Goal: Information Seeking & Learning: Check status

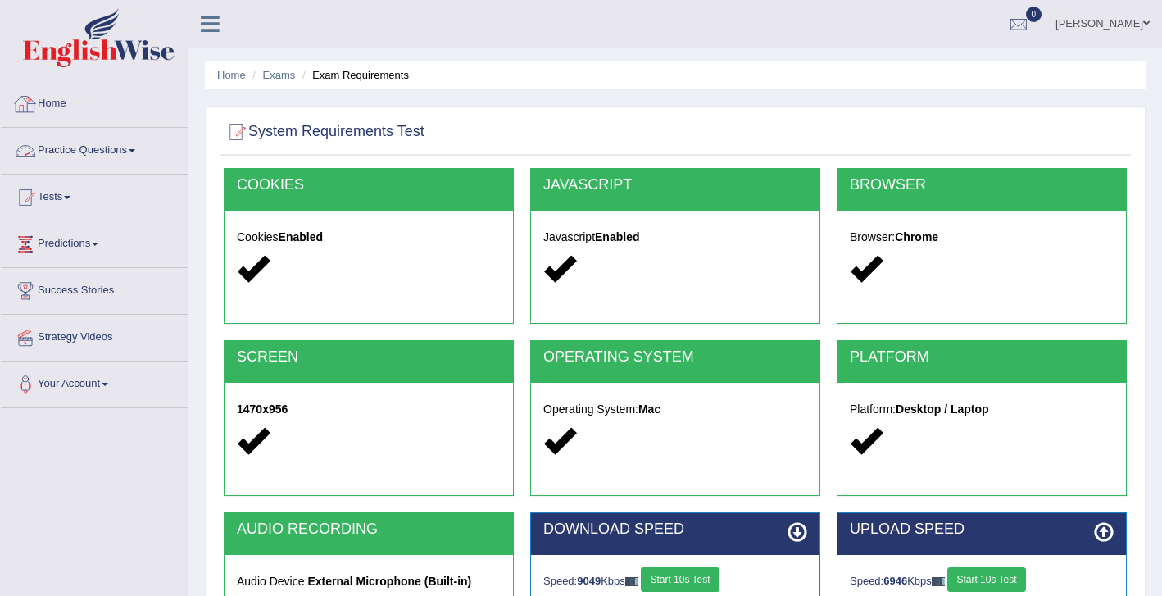
click at [53, 107] on link "Home" at bounding box center [94, 101] width 187 height 41
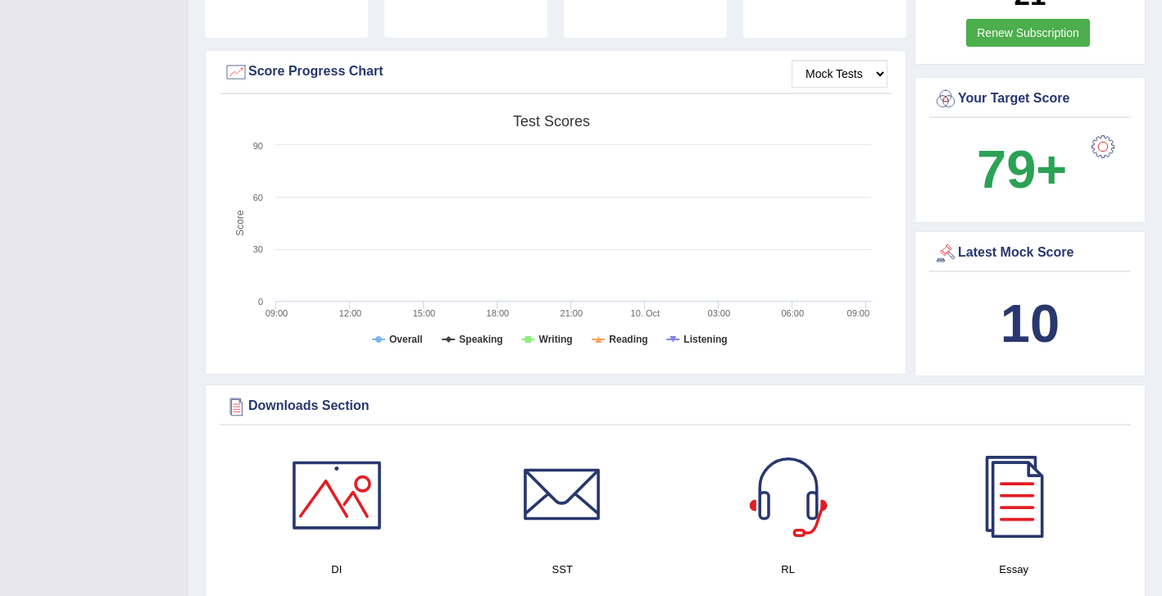
scroll to position [367, 0]
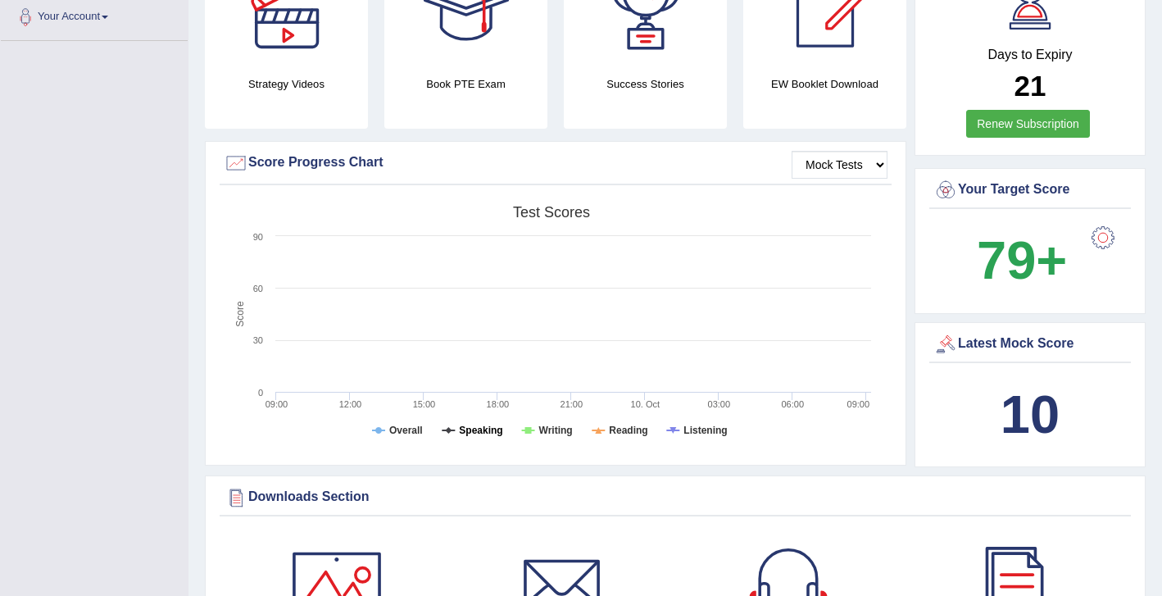
click at [488, 424] on tspan "Speaking" at bounding box center [480, 429] width 43 height 11
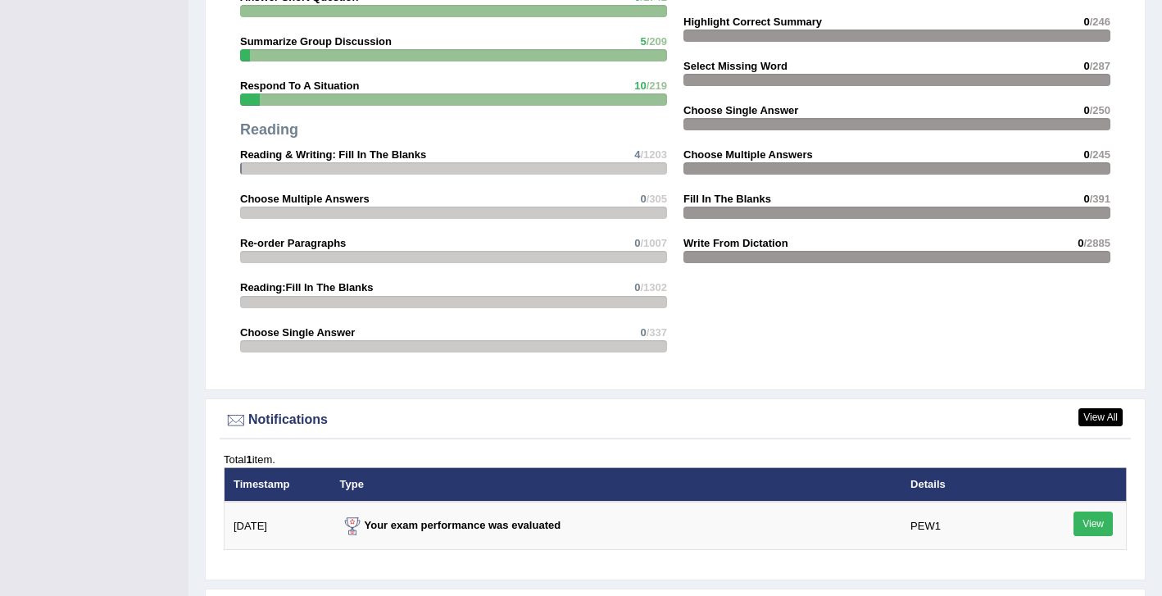
scroll to position [1630, 0]
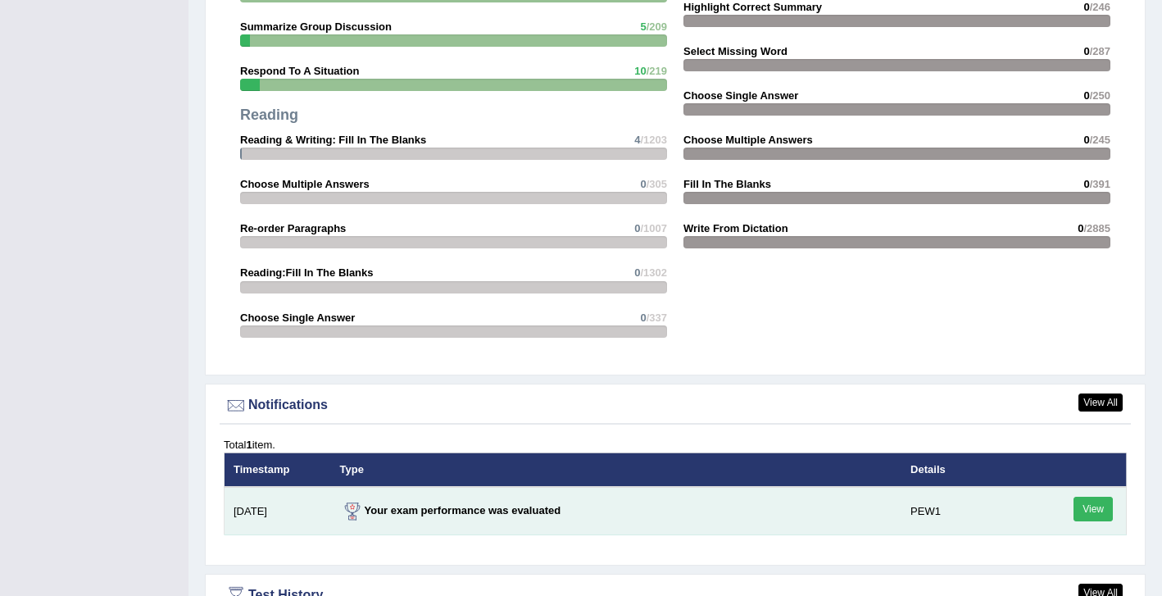
click at [1091, 497] on link "View" at bounding box center [1092, 509] width 39 height 25
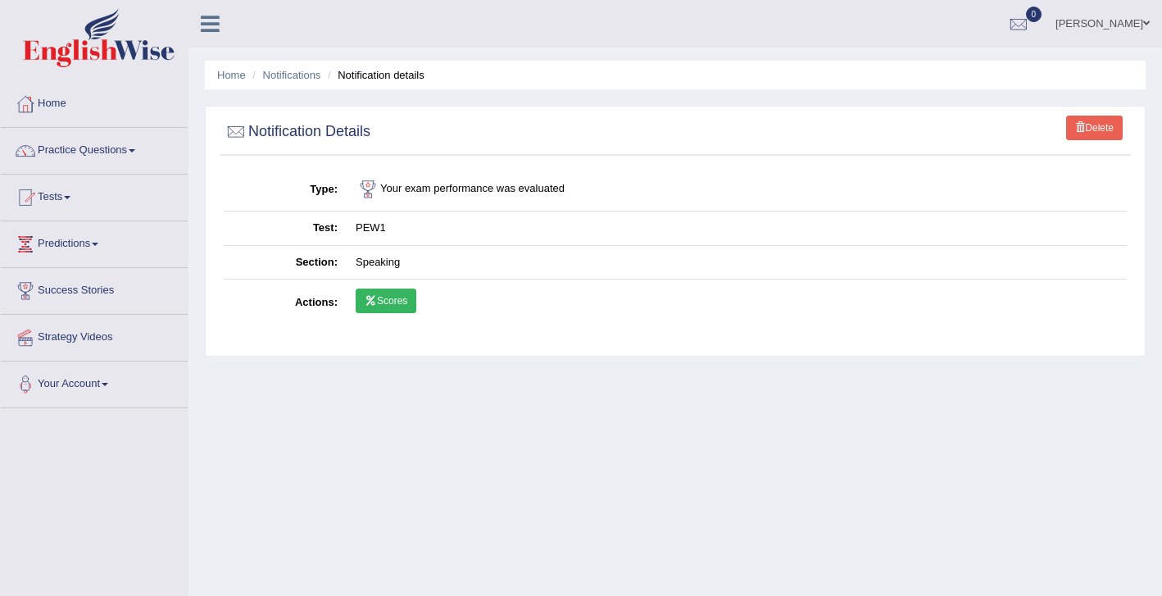
click at [388, 306] on link "Scores" at bounding box center [386, 300] width 61 height 25
click at [64, 107] on link "Home" at bounding box center [94, 101] width 187 height 41
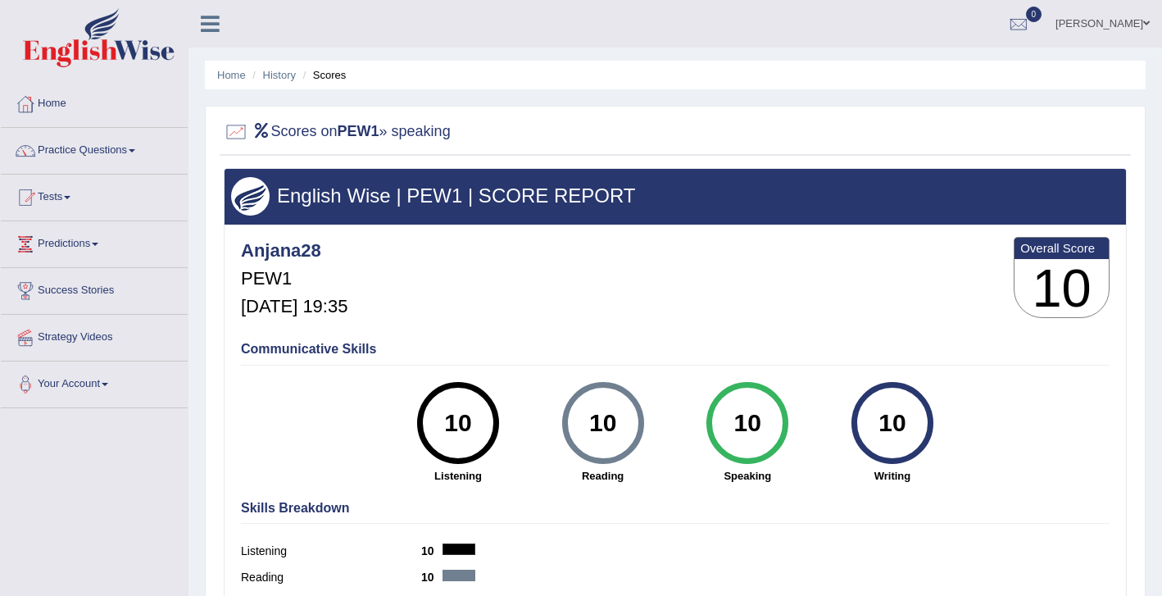
click at [328, 352] on h4 "Communicative Skills" at bounding box center [675, 349] width 869 height 15
click at [60, 200] on link "Tests" at bounding box center [94, 195] width 187 height 41
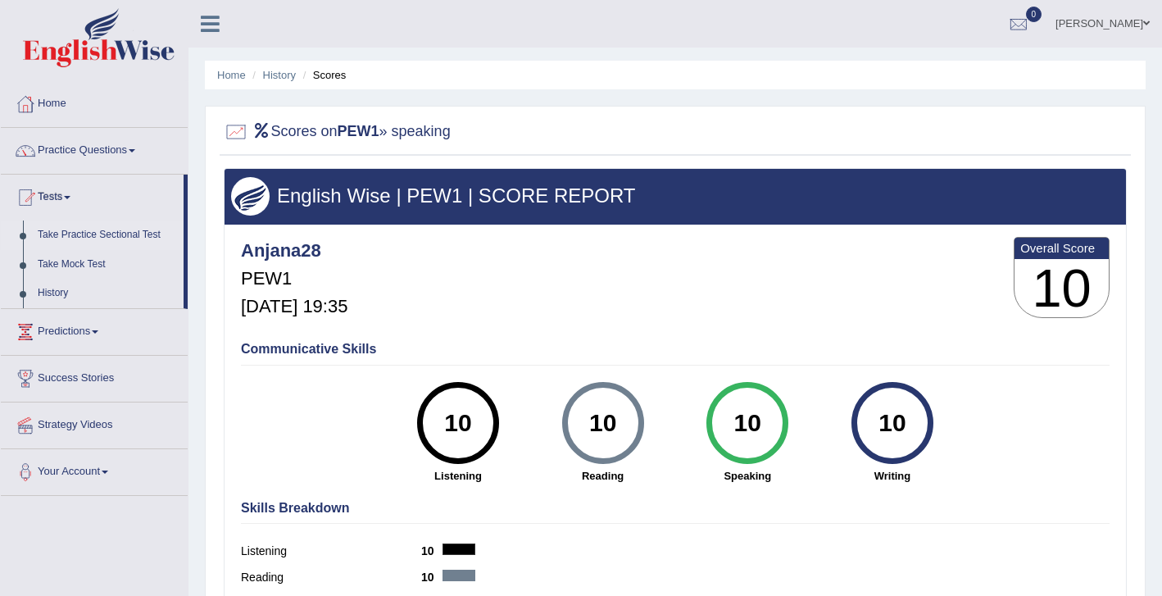
click at [98, 237] on link "Take Practice Sectional Test" at bounding box center [106, 234] width 153 height 29
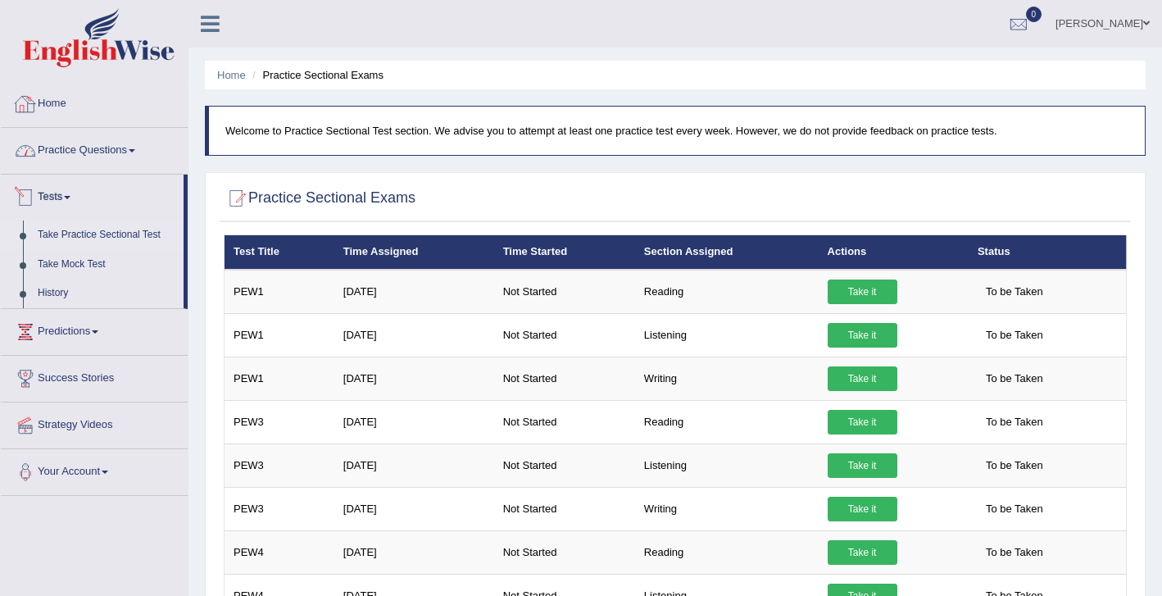
click at [60, 110] on link "Home" at bounding box center [94, 101] width 187 height 41
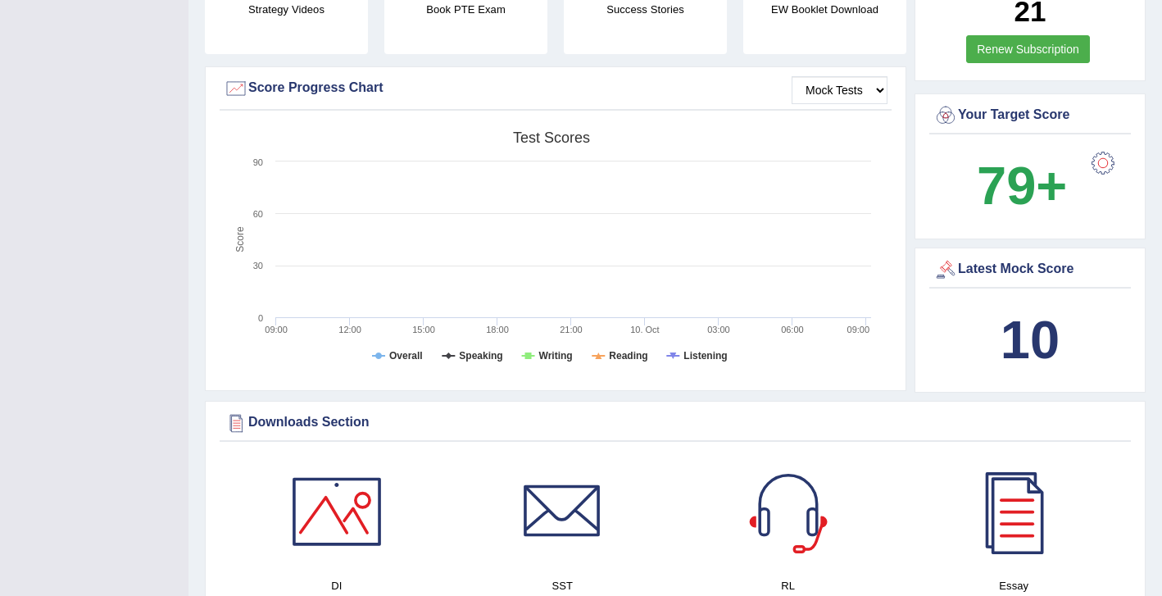
scroll to position [484, 0]
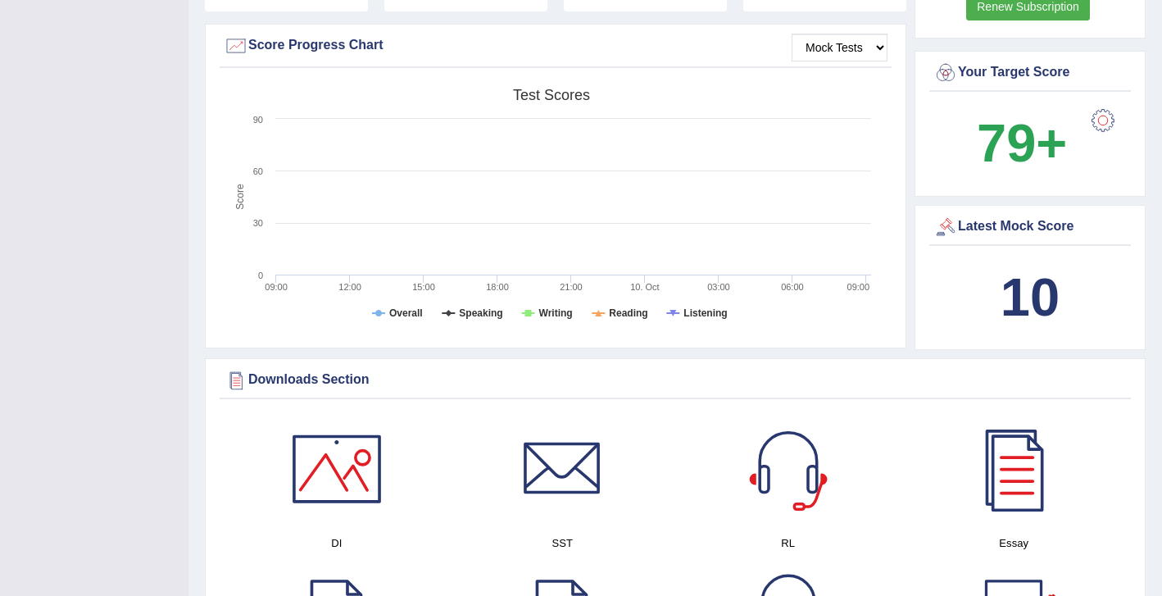
click at [1010, 217] on div "Latest Mock Score" at bounding box center [1029, 227] width 193 height 25
click at [946, 215] on div at bounding box center [945, 227] width 25 height 25
click at [944, 216] on div at bounding box center [945, 227] width 25 height 25
click at [1028, 297] on b "10" at bounding box center [1030, 297] width 59 height 60
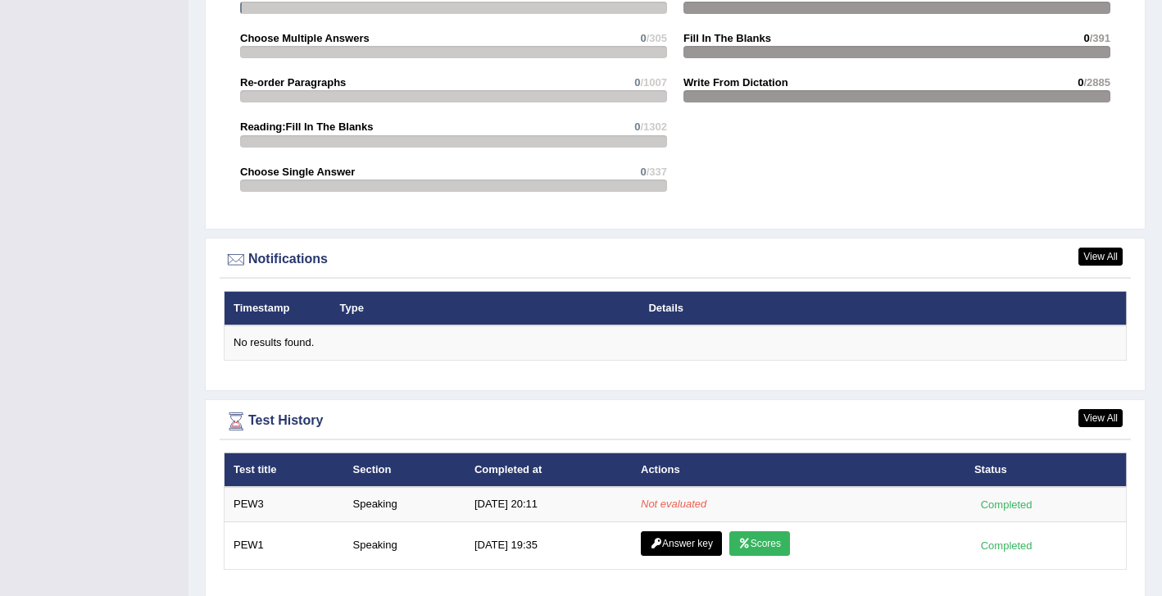
scroll to position [1816, 0]
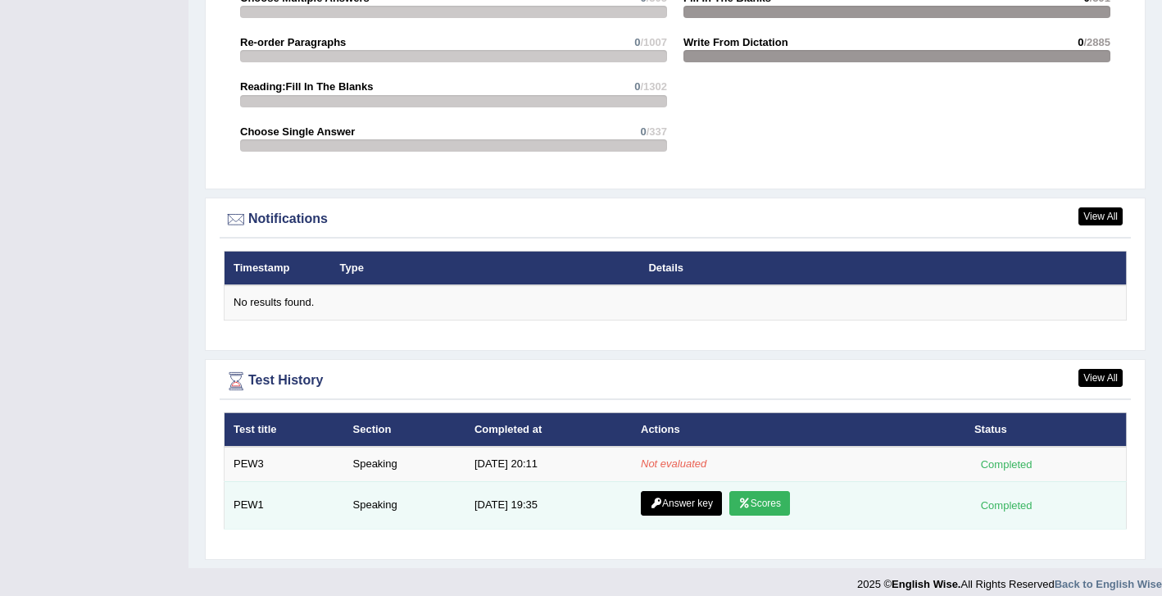
click at [684, 492] on link "Answer key" at bounding box center [681, 503] width 81 height 25
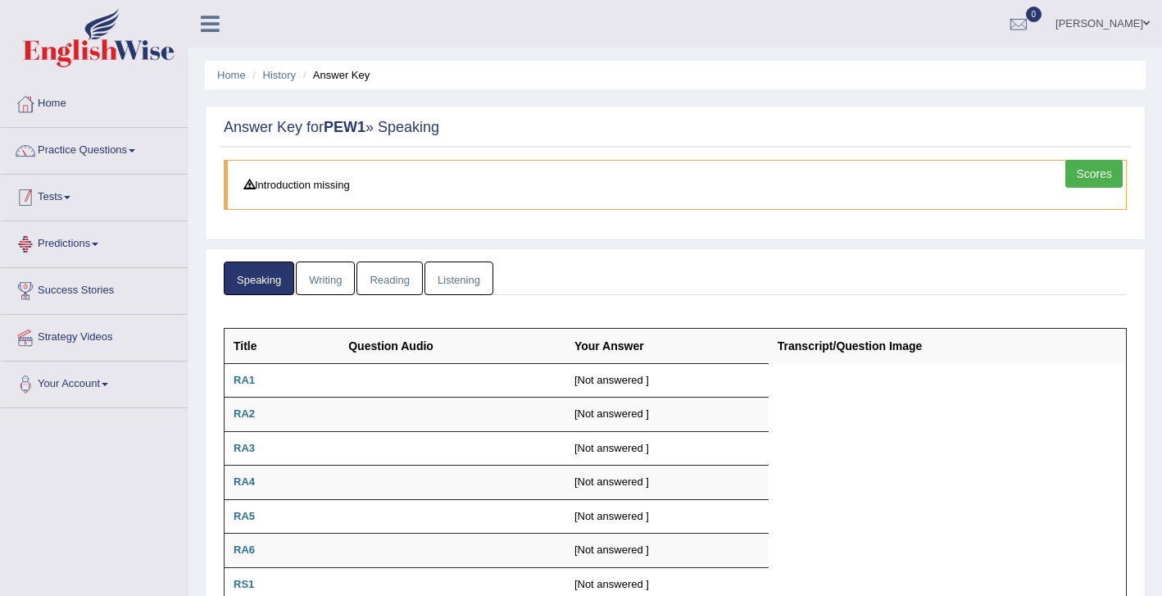
click at [60, 205] on link "Tests" at bounding box center [94, 195] width 187 height 41
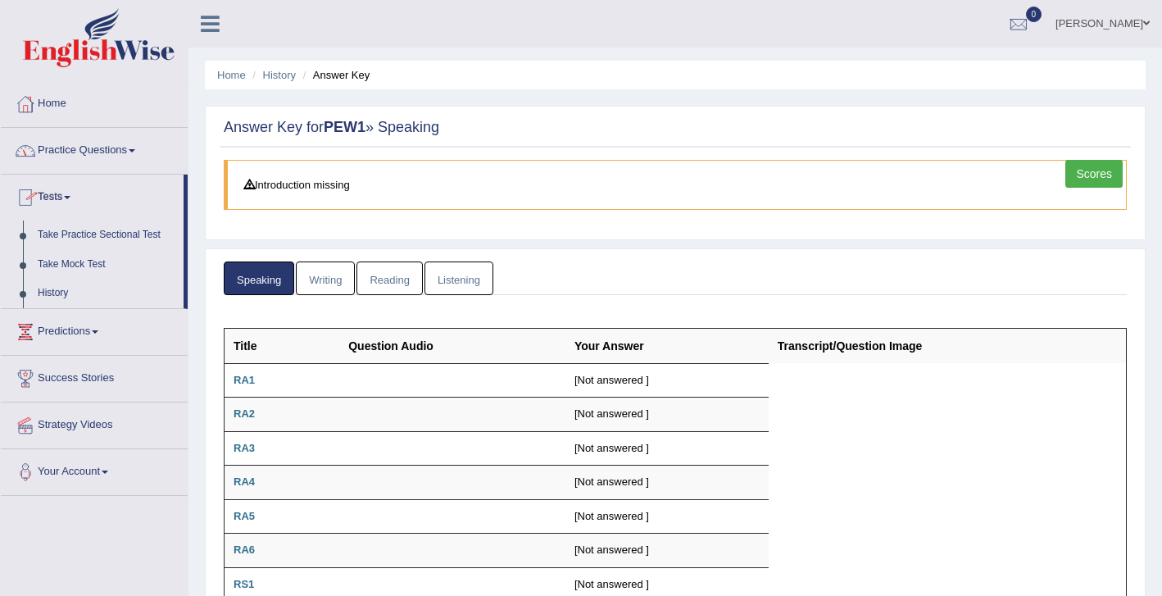
click at [75, 101] on link "Home" at bounding box center [94, 101] width 187 height 41
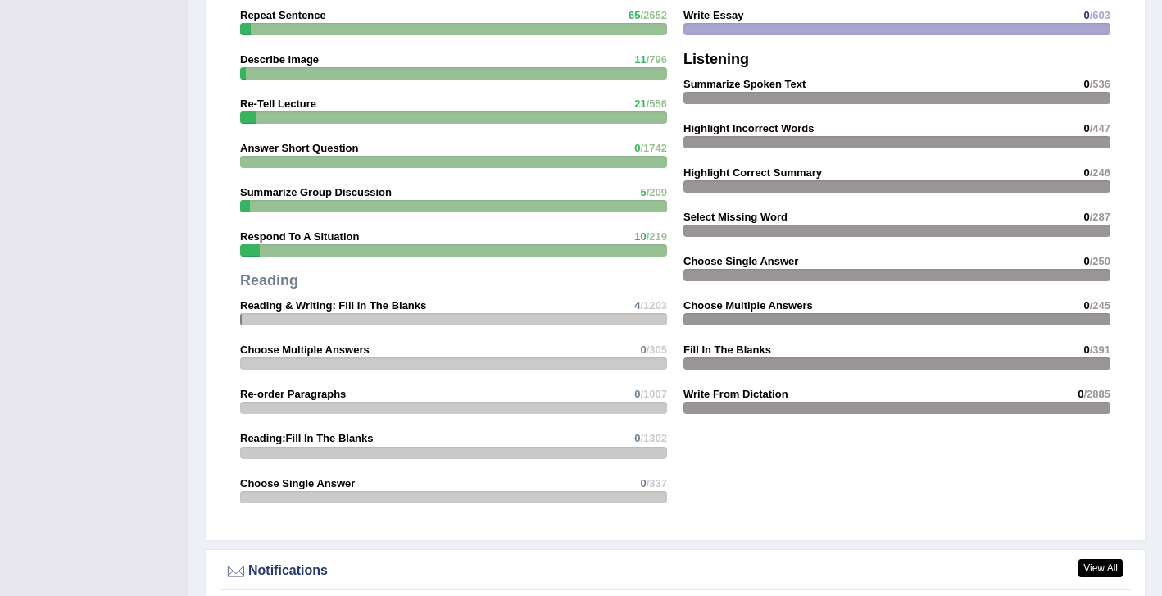
scroll to position [1816, 0]
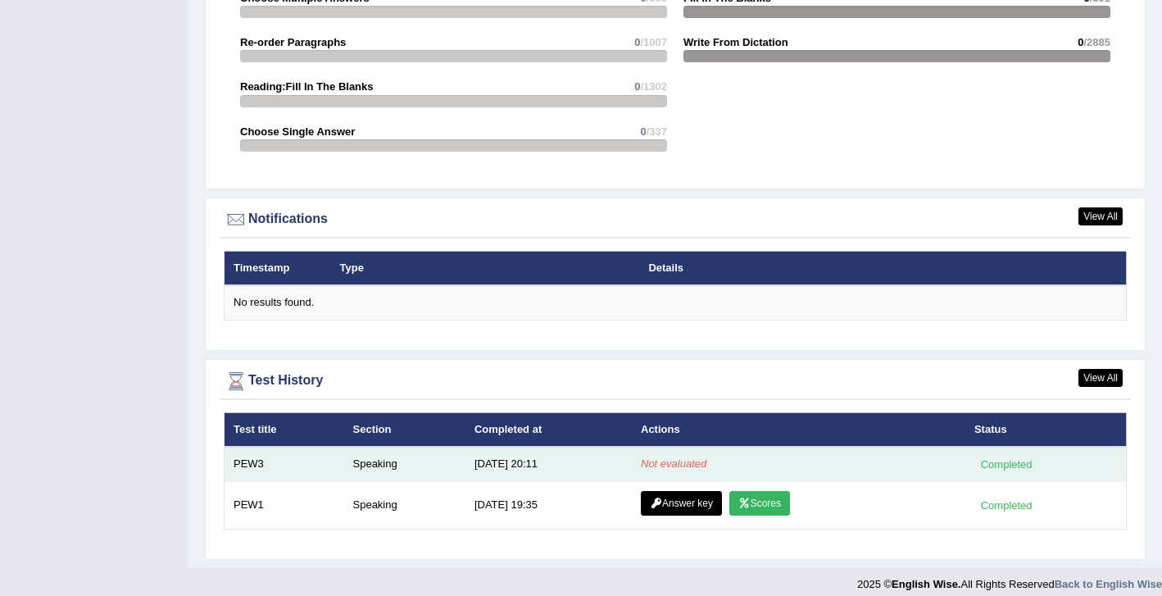
click at [676, 457] on em "Not evaluated" at bounding box center [674, 463] width 66 height 12
click at [479, 452] on td "10/10/25 20:11" at bounding box center [548, 464] width 166 height 34
click at [374, 452] on td "Speaking" at bounding box center [404, 464] width 121 height 34
click at [1011, 456] on div "Completed" at bounding box center [1006, 464] width 64 height 17
click at [694, 457] on em "Not evaluated" at bounding box center [674, 463] width 66 height 12
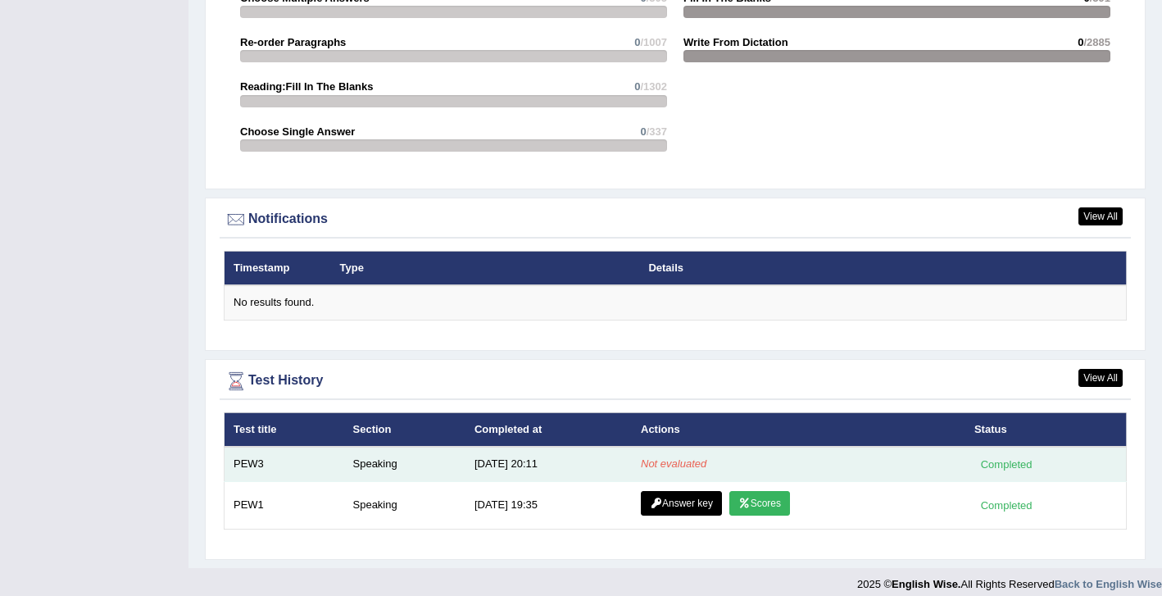
click at [694, 457] on em "Not evaluated" at bounding box center [674, 463] width 66 height 12
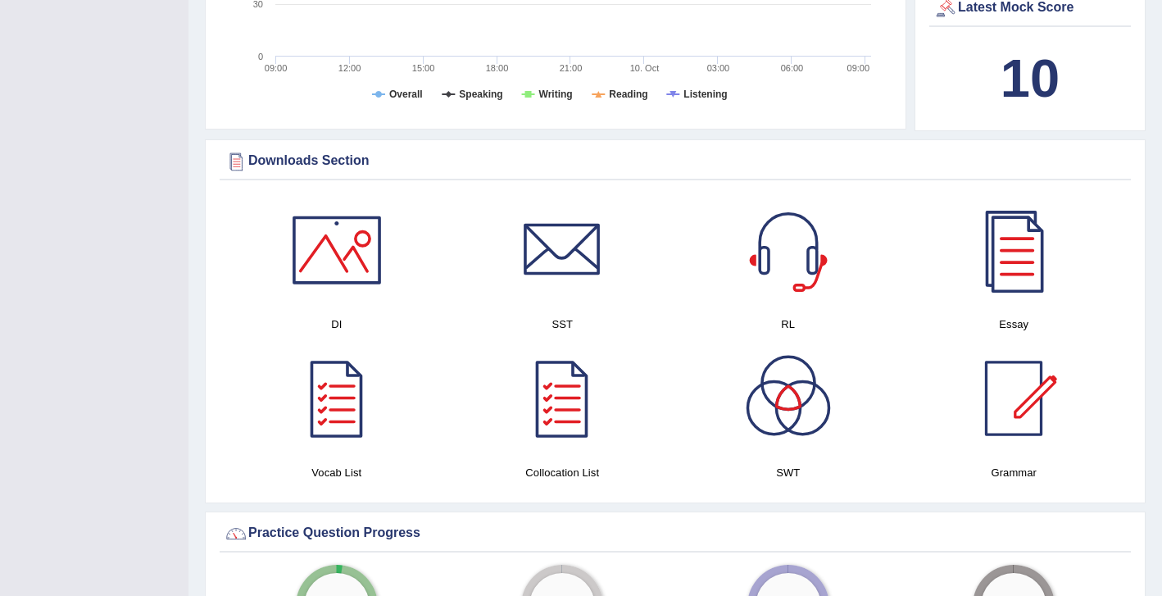
scroll to position [454, 0]
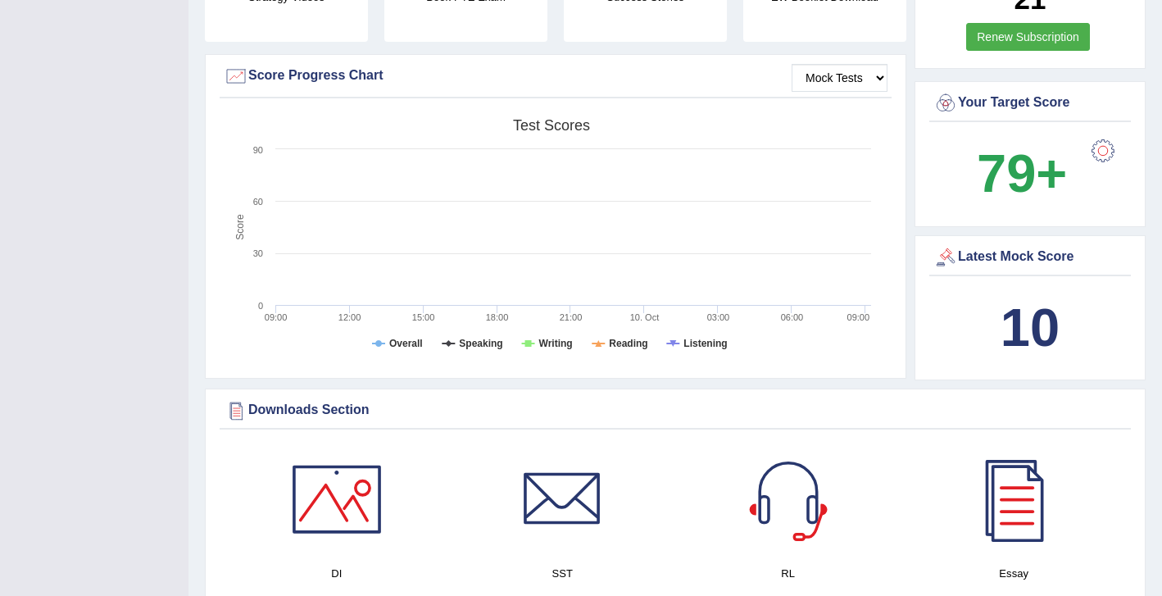
click at [1051, 321] on b "10" at bounding box center [1030, 327] width 59 height 60
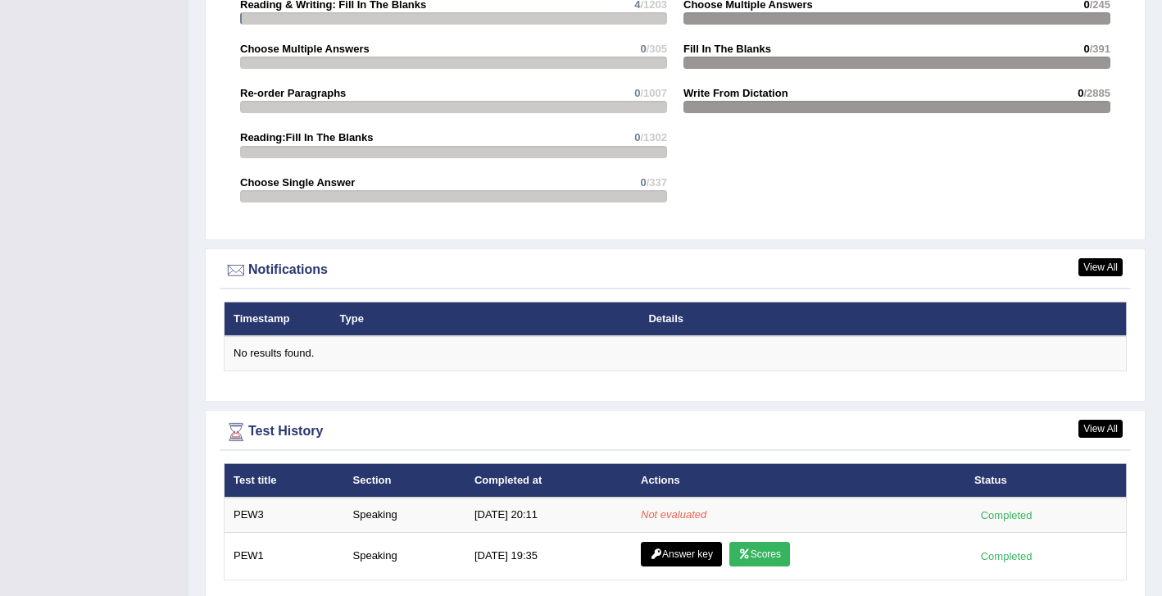
scroll to position [1816, 0]
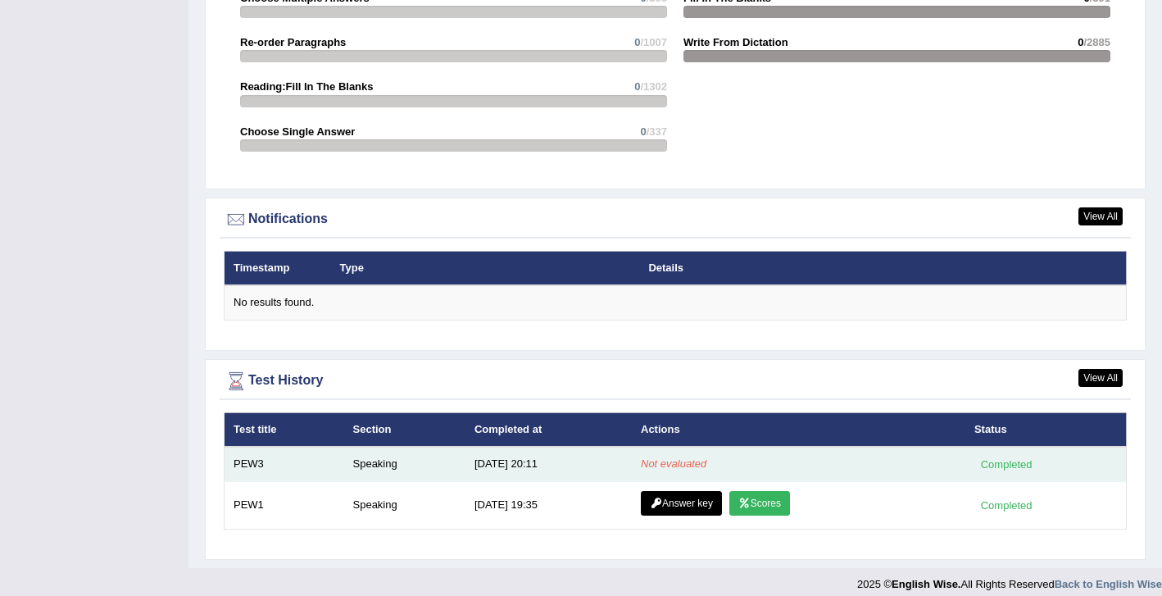
click at [1022, 456] on div "Completed" at bounding box center [1006, 464] width 64 height 17
click at [528, 449] on td "[DATE] 20:11" at bounding box center [548, 464] width 166 height 34
click at [380, 448] on td "Speaking" at bounding box center [404, 464] width 121 height 34
click at [284, 447] on td "PEW3" at bounding box center [285, 464] width 120 height 34
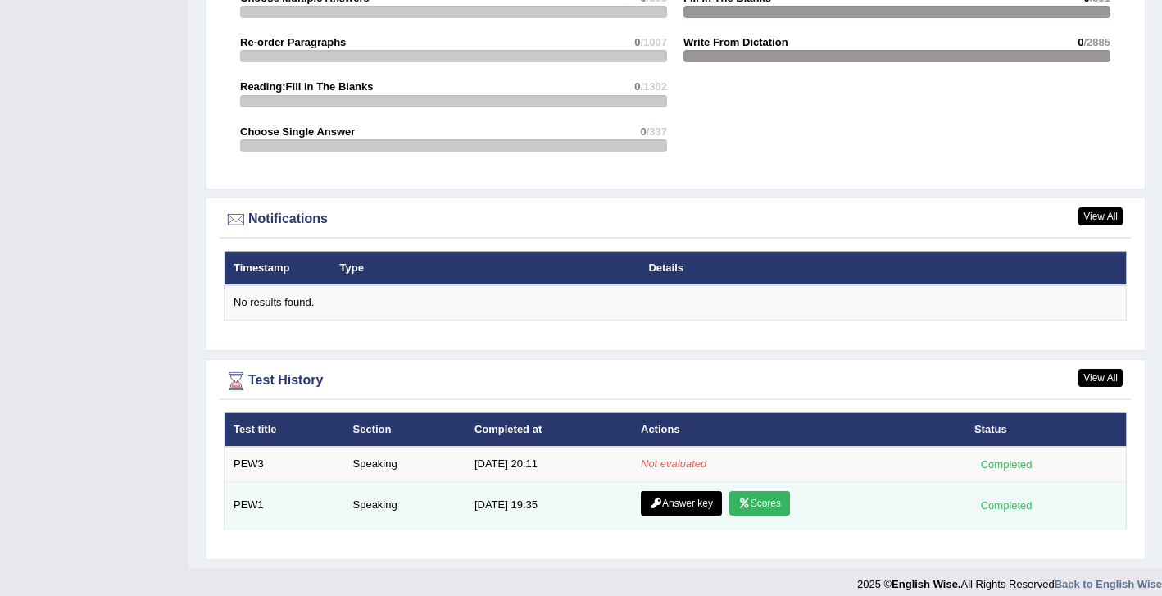
click at [576, 498] on td "[DATE] 19:35" at bounding box center [548, 505] width 166 height 48
click at [688, 491] on link "Answer key" at bounding box center [681, 503] width 81 height 25
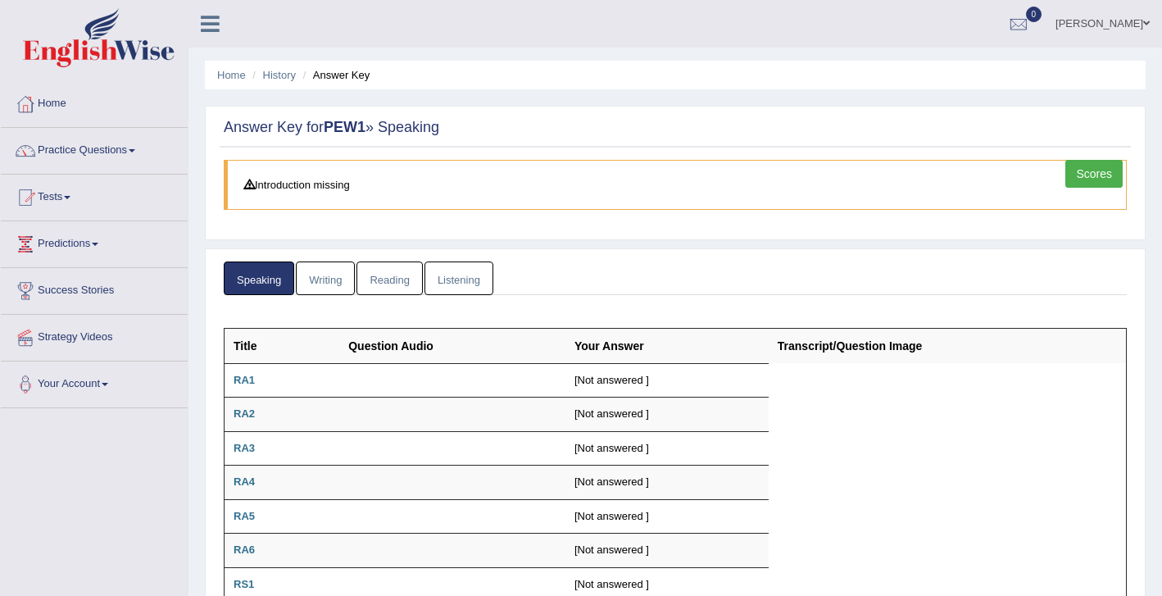
click at [330, 285] on link "Writing" at bounding box center [325, 278] width 59 height 34
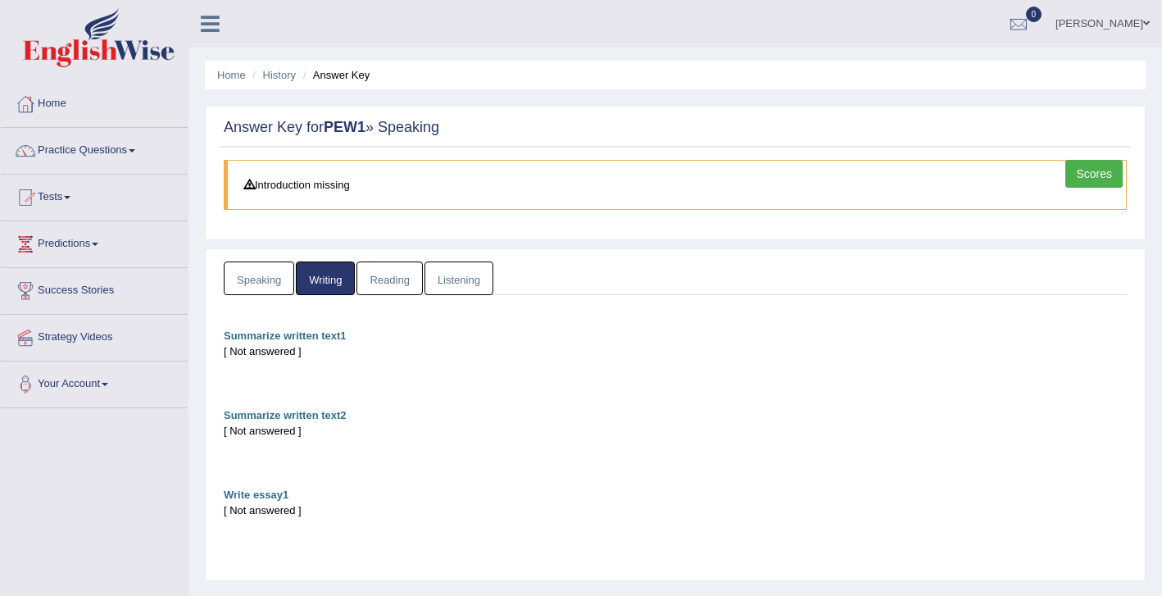
click at [385, 284] on link "Reading" at bounding box center [389, 278] width 66 height 34
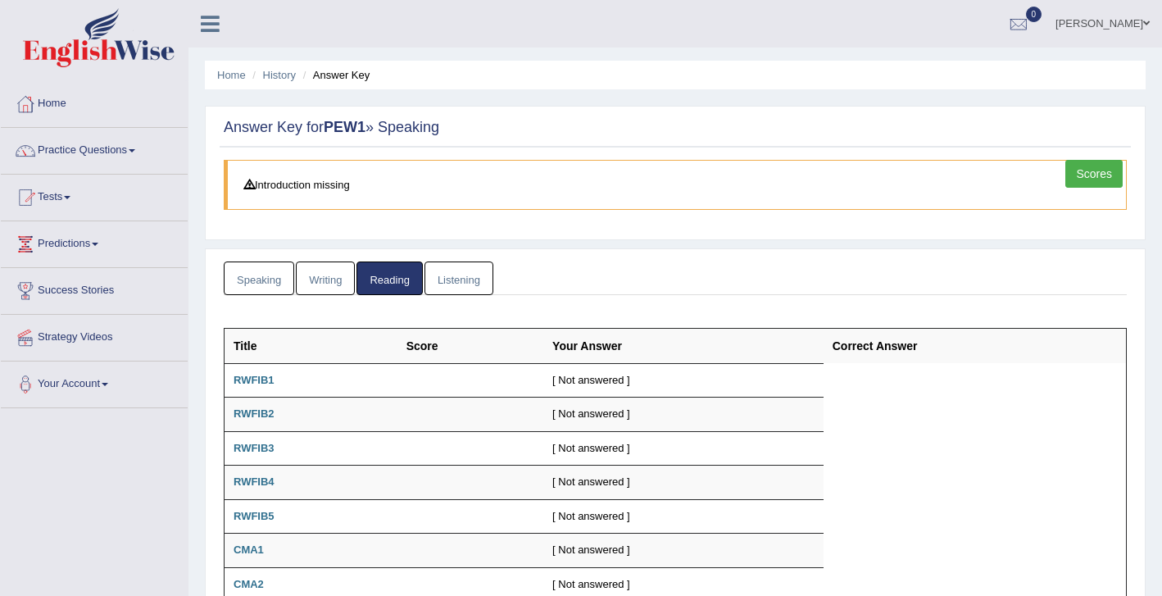
click at [452, 275] on link "Listening" at bounding box center [458, 278] width 69 height 34
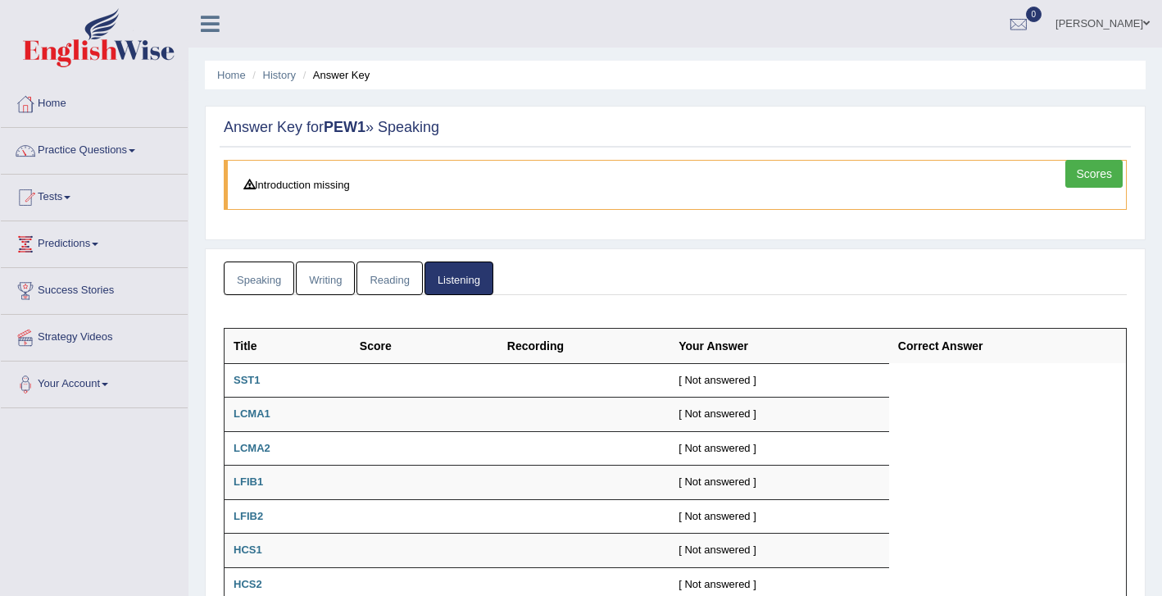
click at [266, 288] on link "Speaking" at bounding box center [259, 278] width 70 height 34
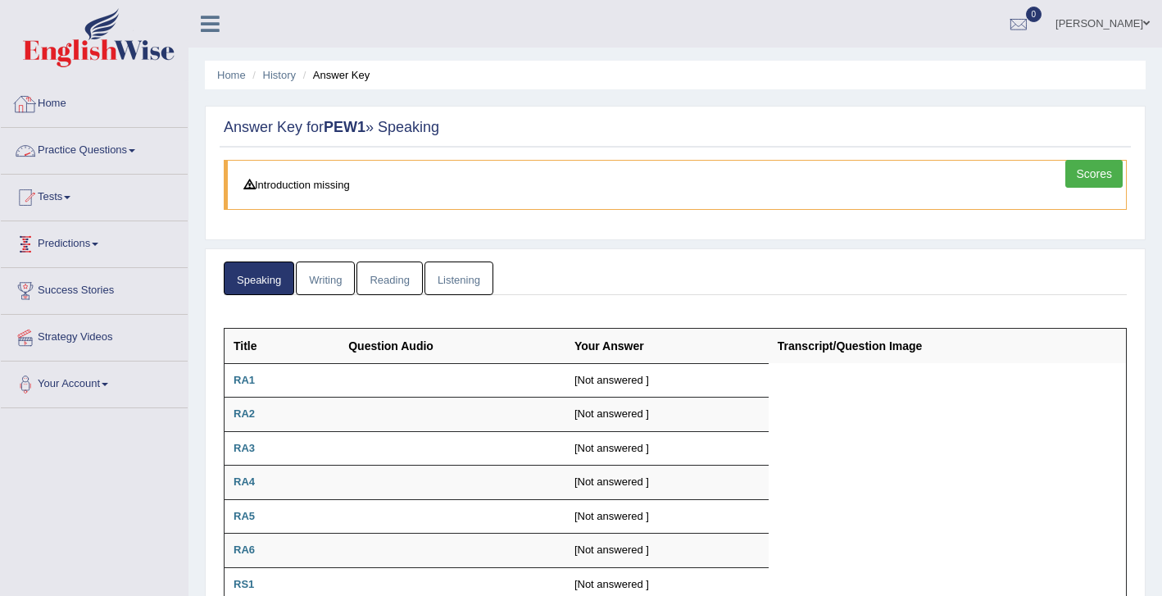
click at [75, 153] on link "Practice Questions" at bounding box center [94, 148] width 187 height 41
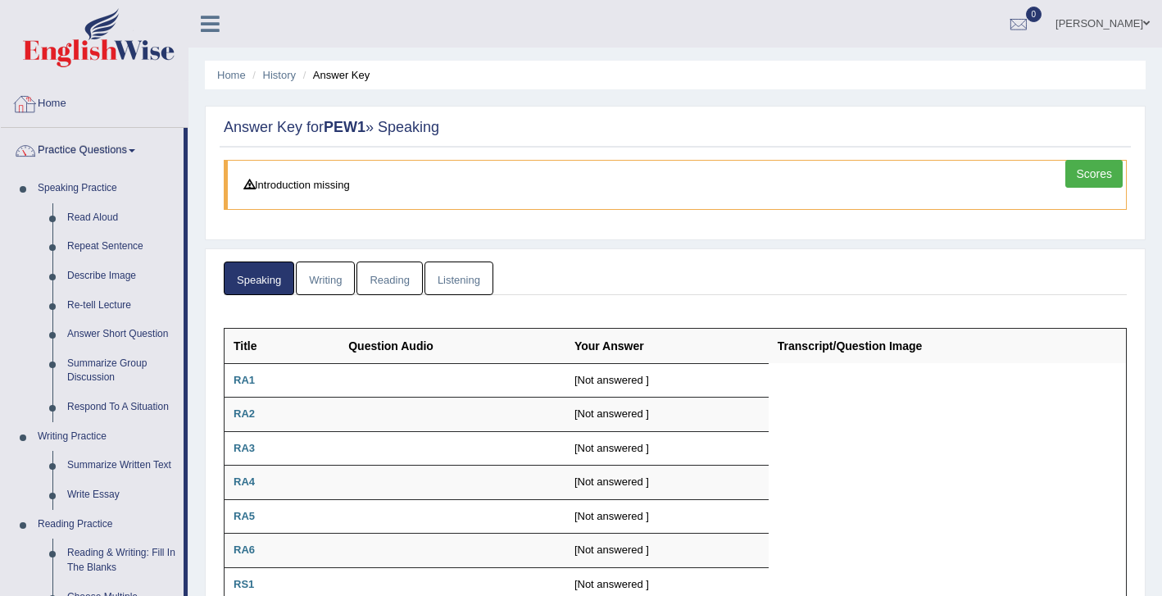
click at [44, 103] on link "Home" at bounding box center [94, 101] width 187 height 41
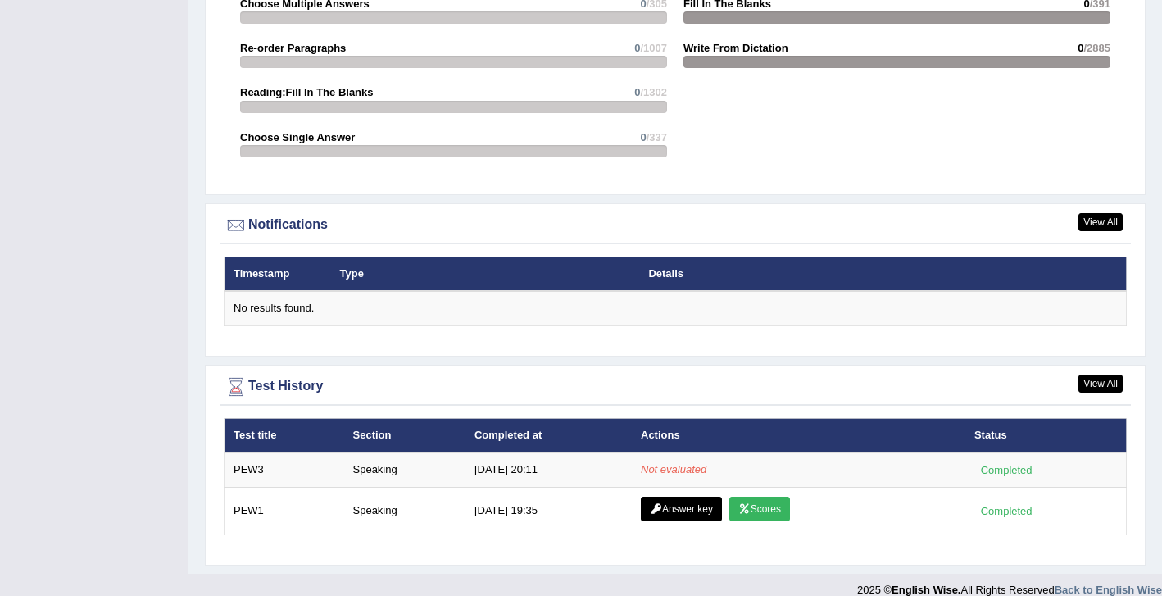
scroll to position [1816, 0]
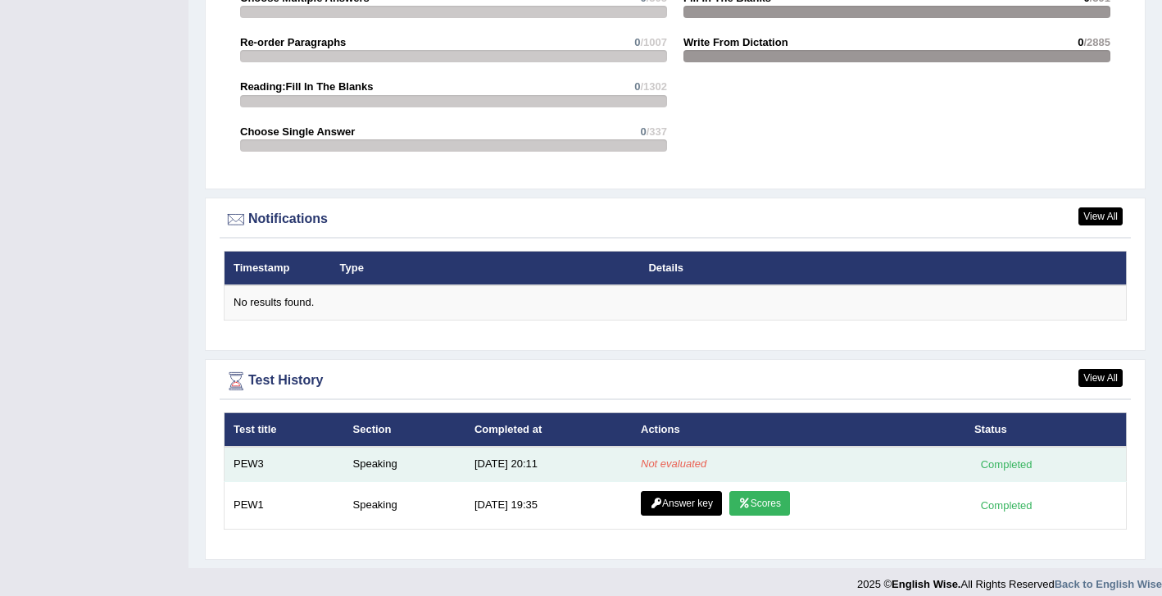
click at [669, 460] on td "Not evaluated" at bounding box center [799, 464] width 334 height 34
click at [676, 457] on em "Not evaluated" at bounding box center [674, 463] width 66 height 12
click at [1027, 456] on div "Completed" at bounding box center [1006, 464] width 64 height 17
click at [1026, 456] on div "Completed" at bounding box center [1006, 464] width 64 height 17
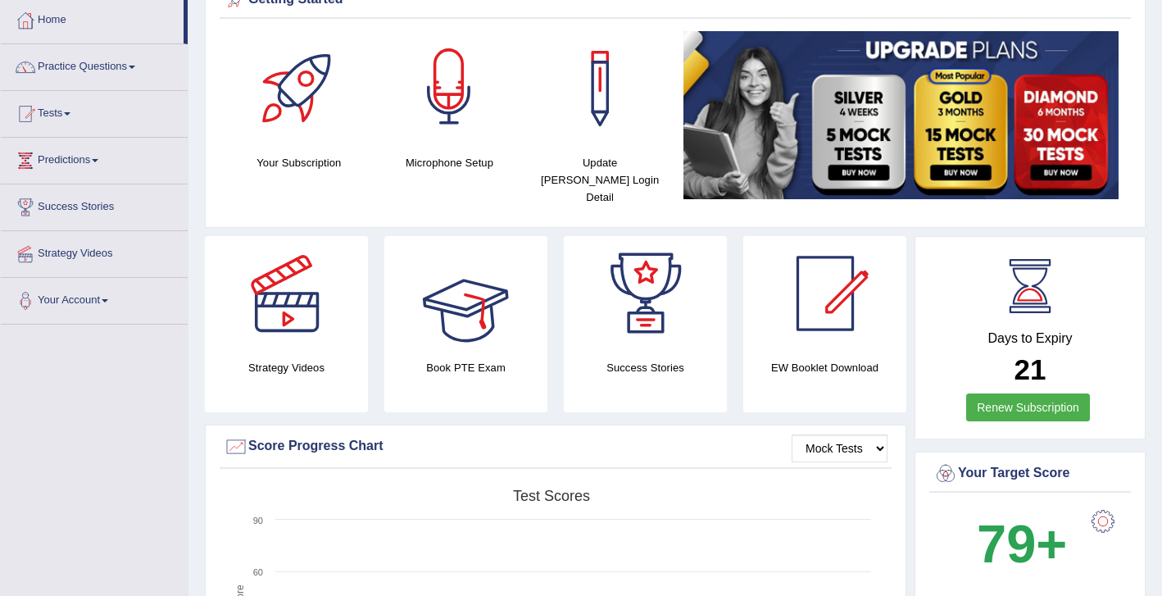
scroll to position [0, 0]
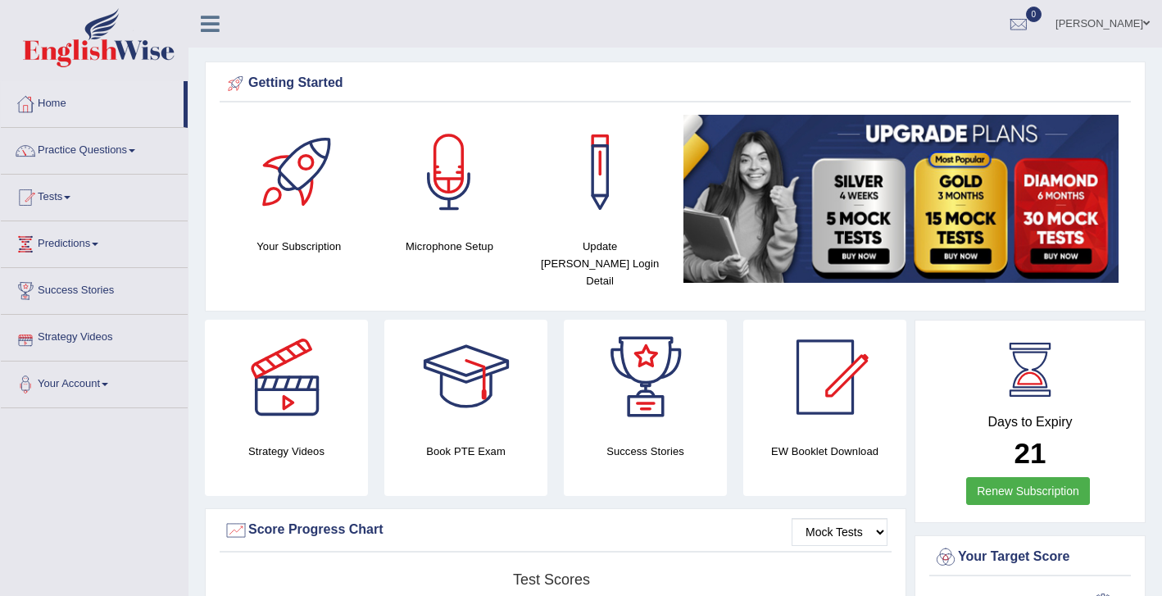
click at [59, 197] on link "Tests" at bounding box center [94, 195] width 187 height 41
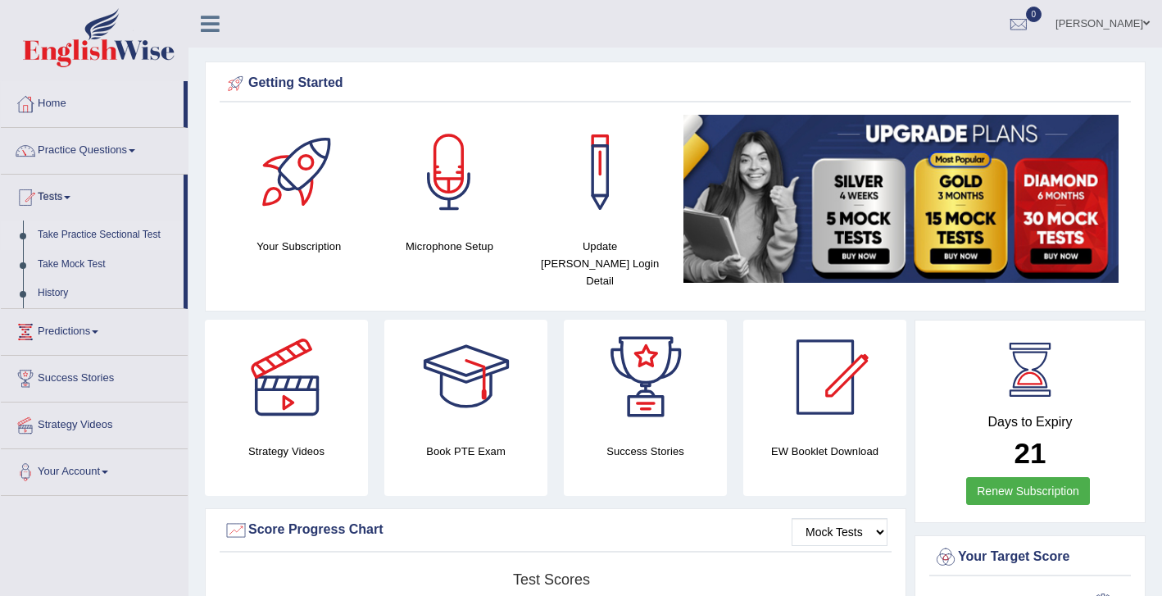
click at [99, 238] on link "Take Practice Sectional Test" at bounding box center [106, 234] width 153 height 29
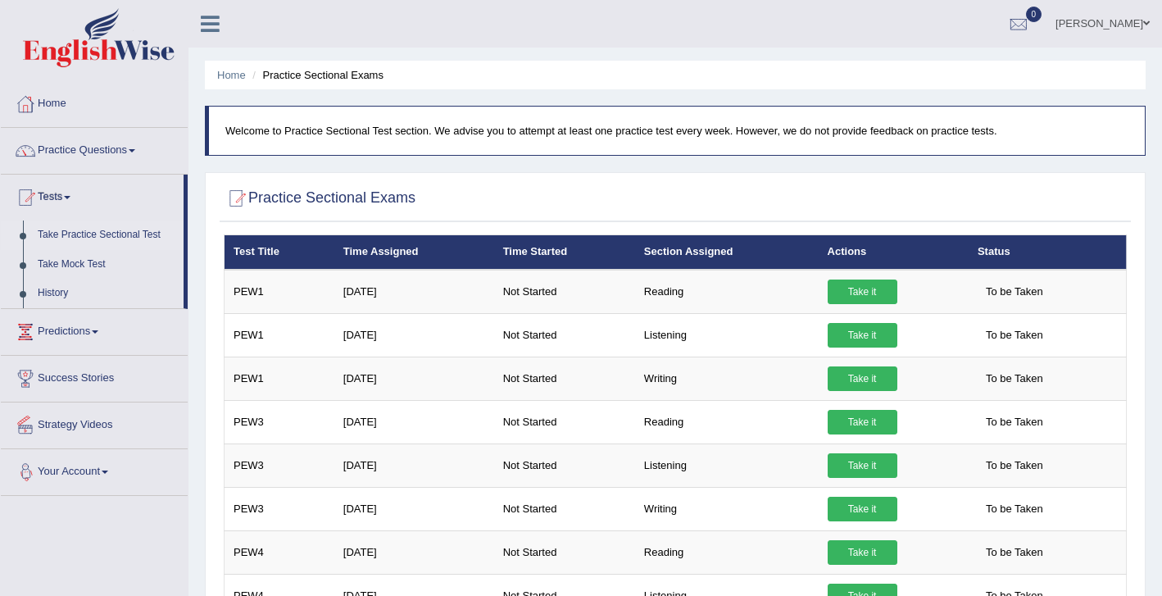
click at [79, 476] on link "Your Account" at bounding box center [94, 469] width 187 height 41
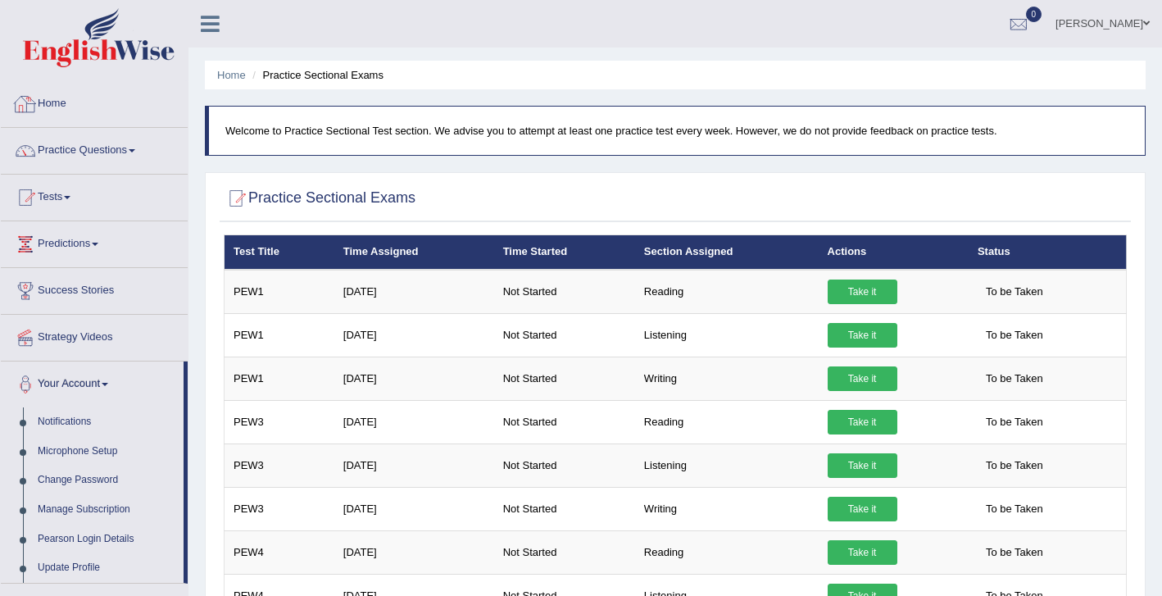
click at [64, 99] on link "Home" at bounding box center [94, 101] width 187 height 41
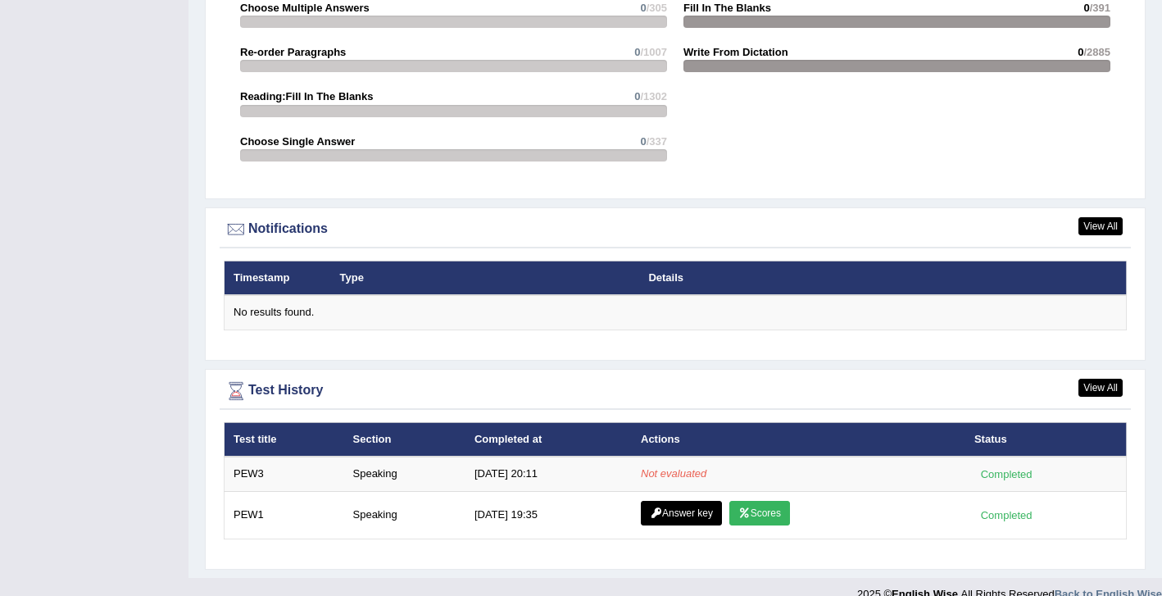
scroll to position [1816, 0]
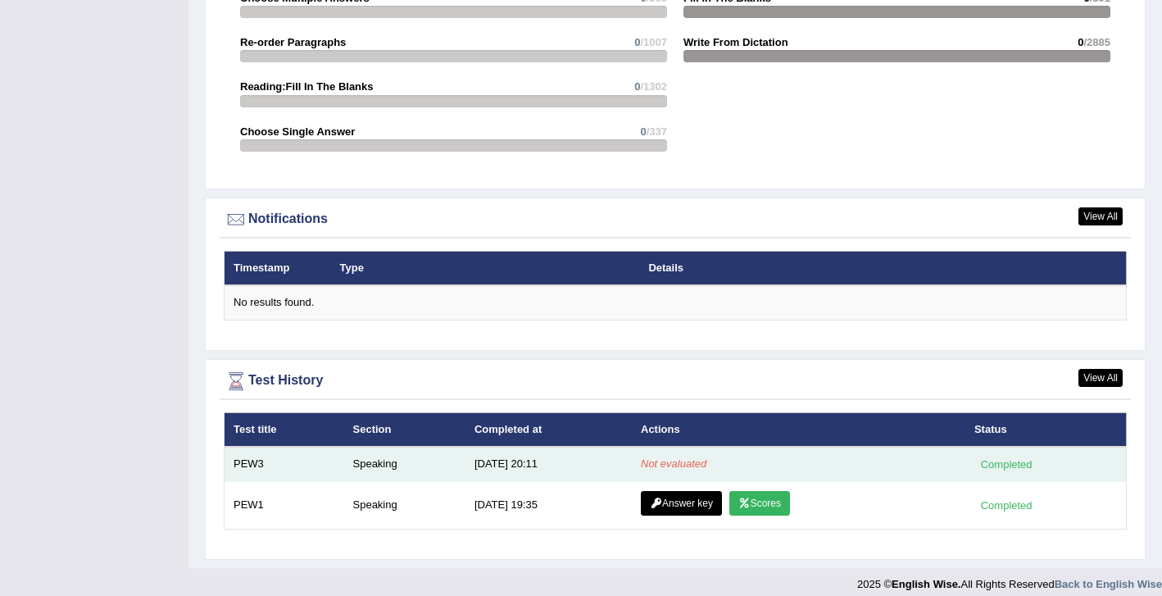
click at [1008, 461] on td "Completed" at bounding box center [1045, 464] width 161 height 34
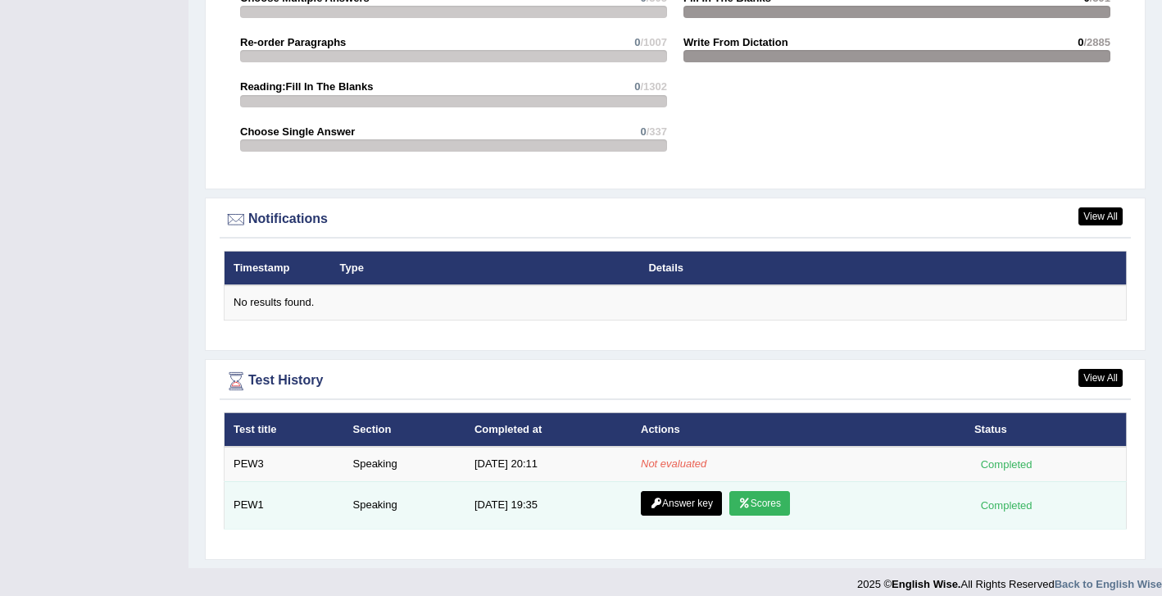
click at [508, 489] on td "10/10/25 19:35" at bounding box center [548, 505] width 166 height 48
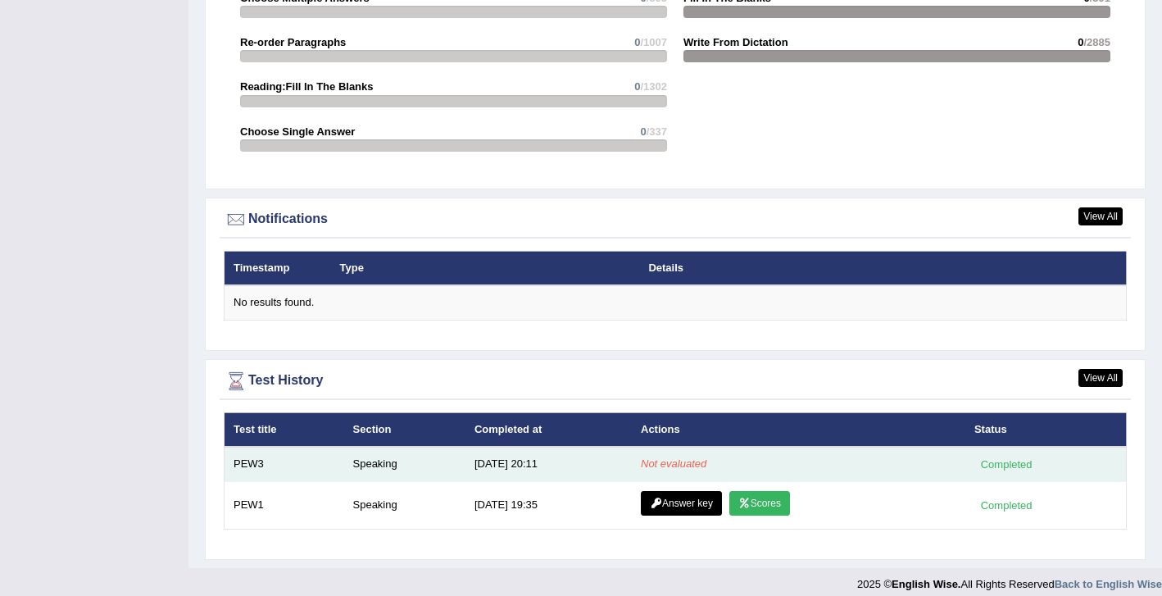
click at [706, 450] on td "Not evaluated" at bounding box center [799, 464] width 334 height 34
click at [689, 457] on em "Not evaluated" at bounding box center [674, 463] width 66 height 12
click at [526, 449] on td "10/10/25 20:11" at bounding box center [548, 464] width 166 height 34
click at [375, 447] on td "Speaking" at bounding box center [404, 464] width 121 height 34
click at [1011, 456] on div "Completed" at bounding box center [1006, 464] width 64 height 17
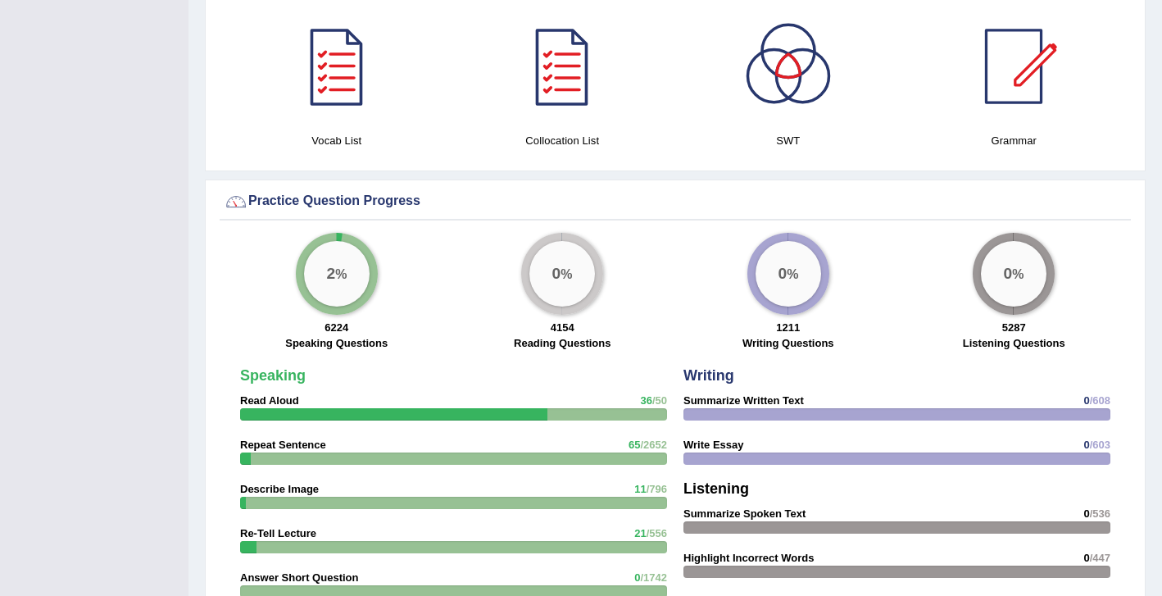
scroll to position [1040, 0]
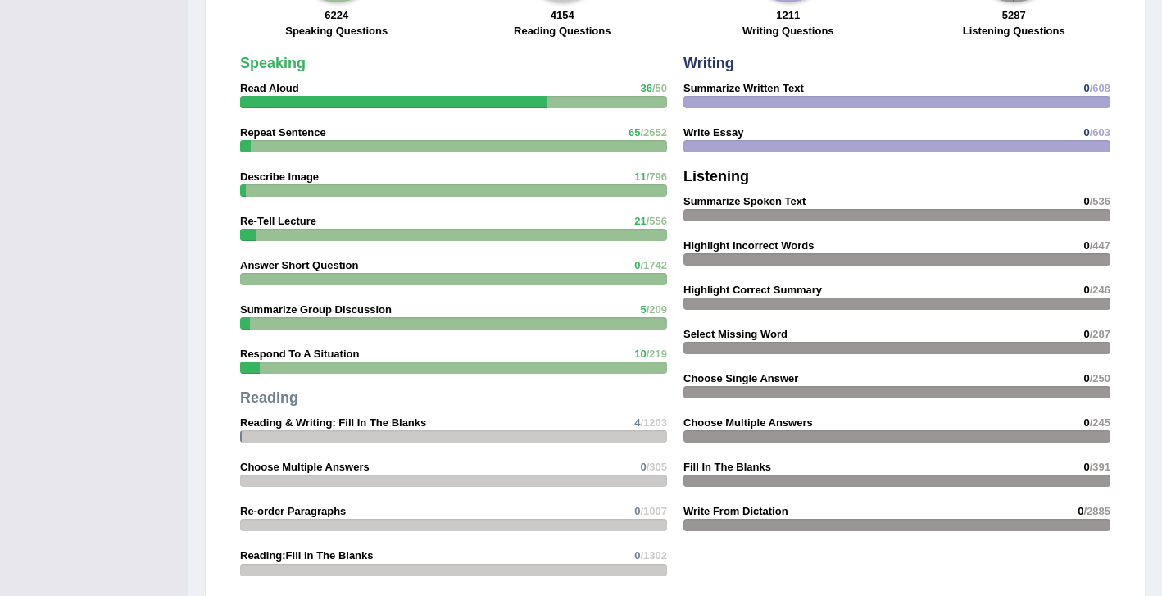
scroll to position [1816, 0]
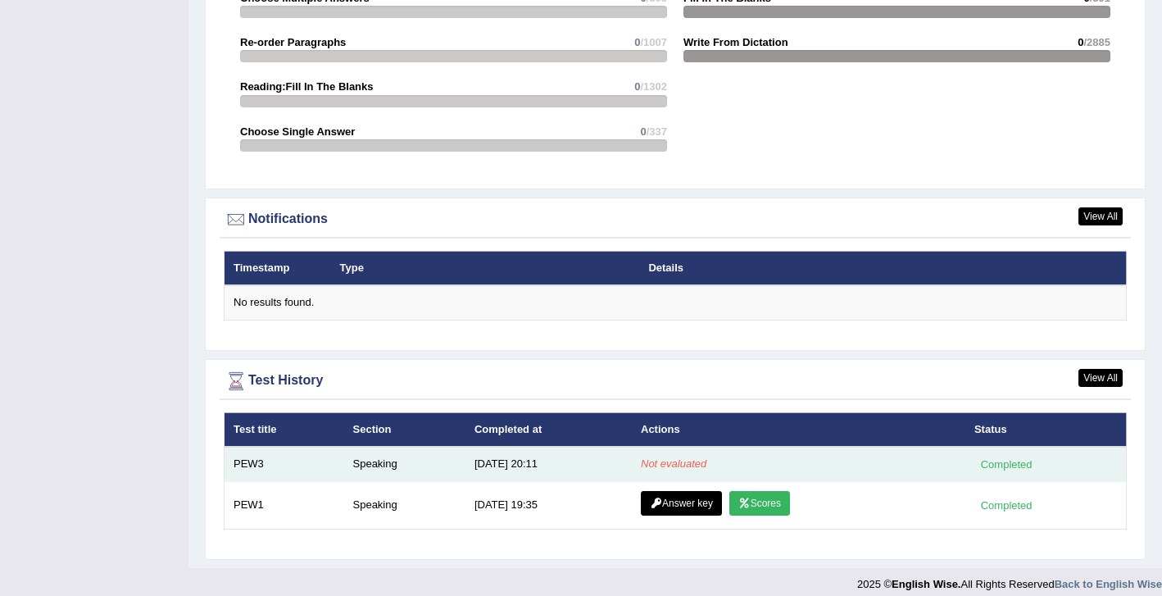
click at [690, 457] on em "Not evaluated" at bounding box center [674, 463] width 66 height 12
click at [1003, 460] on div "Completed" at bounding box center [1006, 464] width 64 height 17
click at [1003, 456] on div "Completed" at bounding box center [1006, 464] width 64 height 17
click at [397, 447] on td "Speaking" at bounding box center [404, 464] width 121 height 34
click at [347, 462] on td "Speaking" at bounding box center [404, 464] width 121 height 34
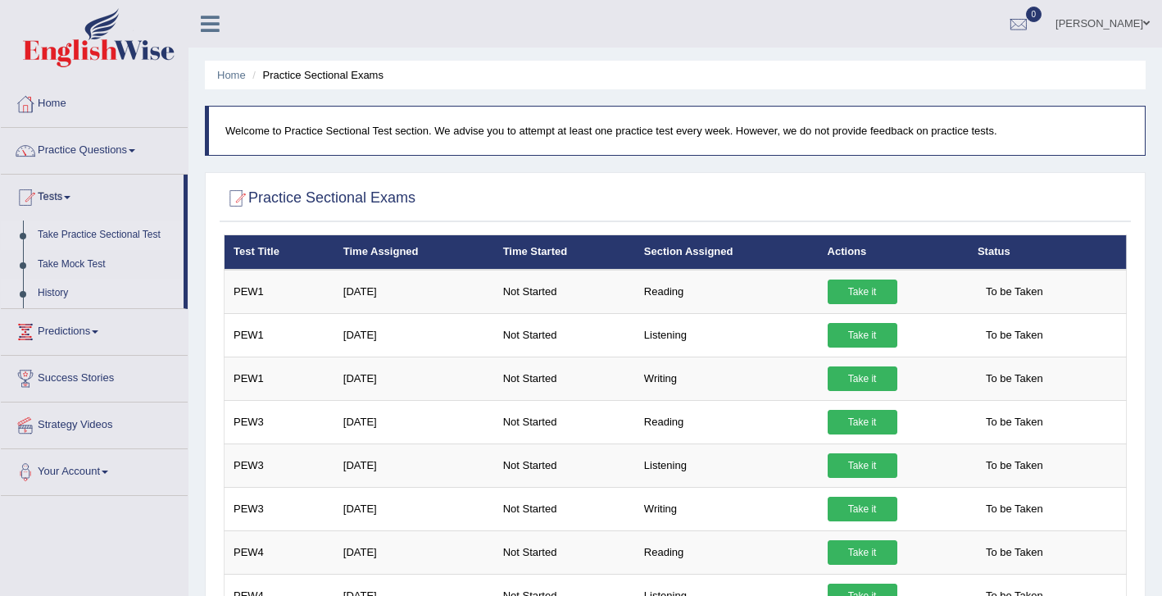
click at [70, 294] on link "History" at bounding box center [106, 293] width 153 height 29
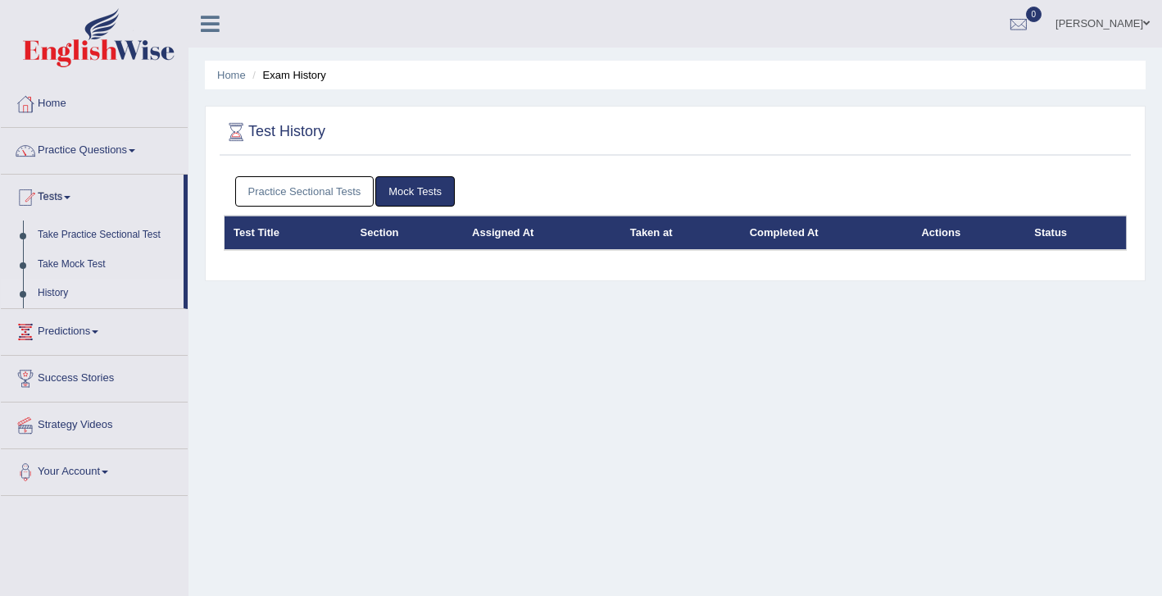
click at [319, 197] on link "Practice Sectional Tests" at bounding box center [304, 191] width 139 height 30
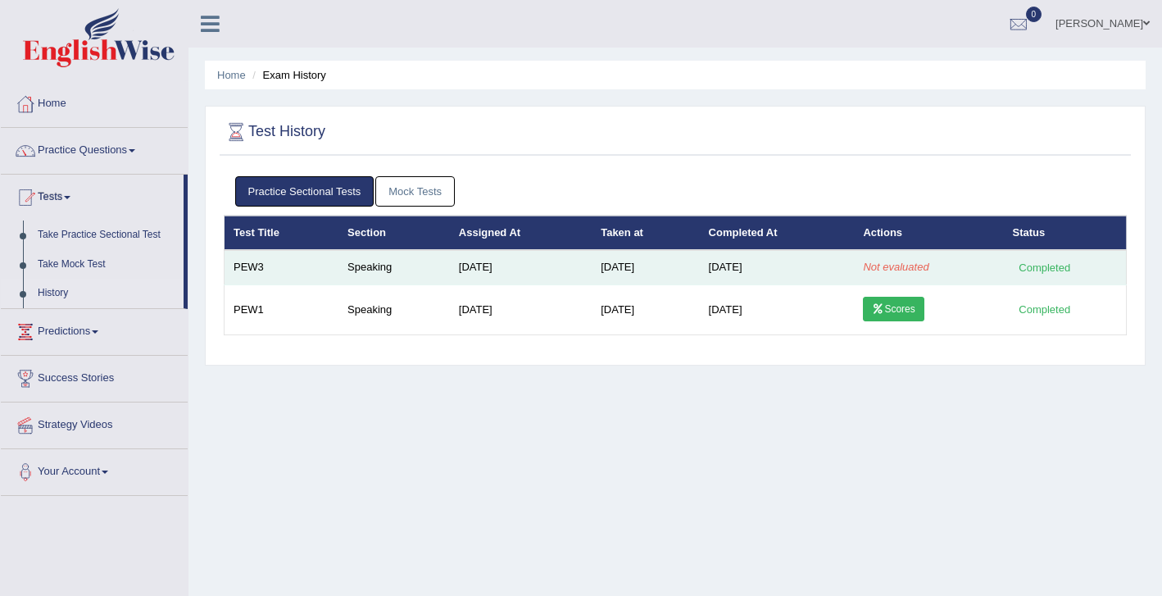
click at [1070, 267] on div "Completed" at bounding box center [1045, 267] width 64 height 17
click at [890, 269] on em "Not evaluated" at bounding box center [896, 267] width 66 height 12
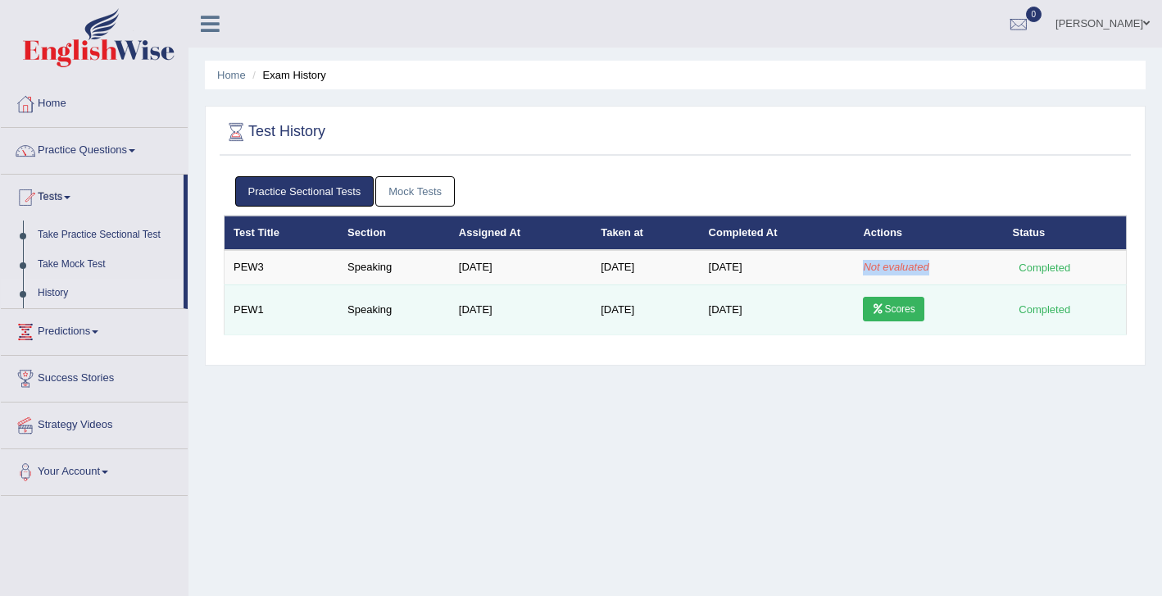
click at [909, 316] on link "Scores" at bounding box center [893, 309] width 61 height 25
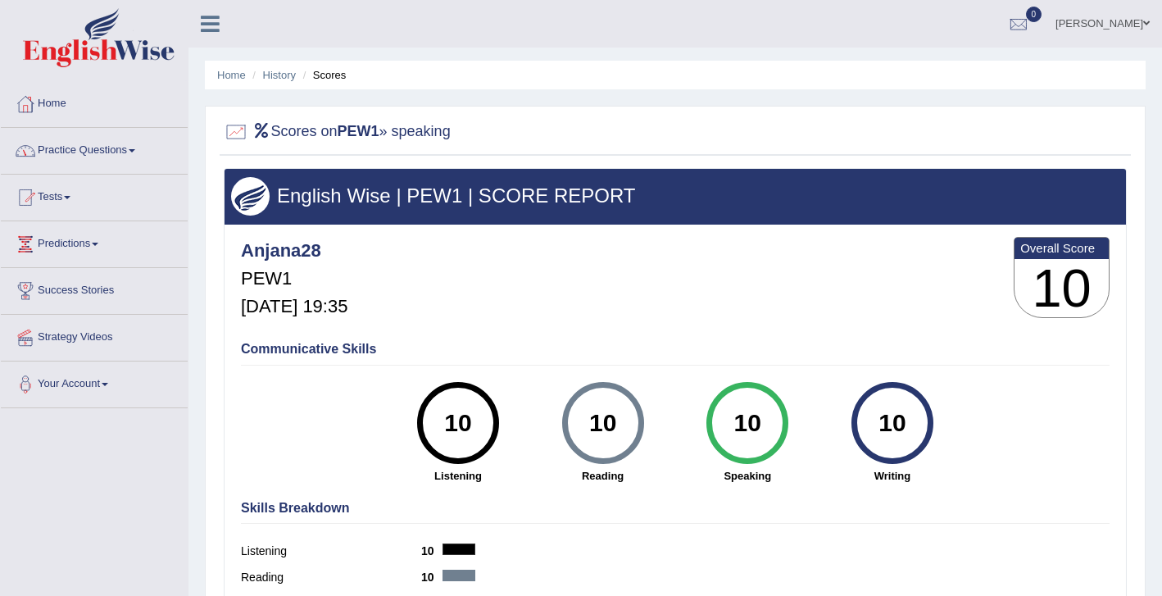
click at [391, 124] on h2 "Scores on PEW1 » speaking" at bounding box center [337, 132] width 227 height 25
drag, startPoint x: 391, startPoint y: 124, endPoint x: 452, endPoint y: 126, distance: 61.5
click at [451, 126] on h2 "Scores on PEW1 » speaking" at bounding box center [337, 132] width 227 height 25
click at [236, 138] on div at bounding box center [236, 132] width 25 height 25
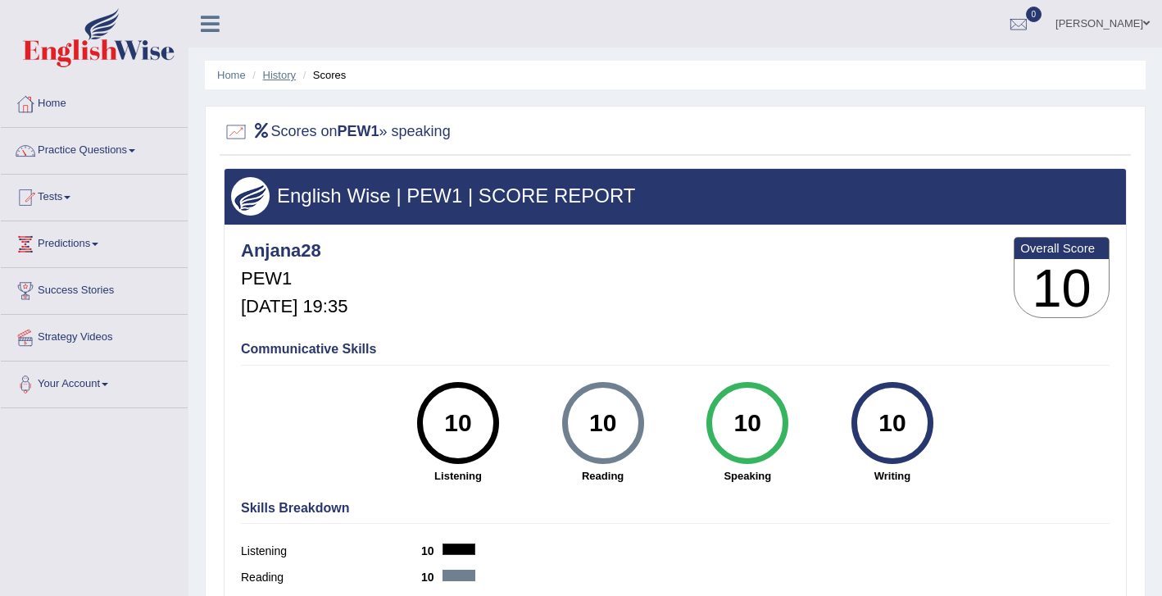
click at [285, 73] on link "History" at bounding box center [279, 75] width 33 height 12
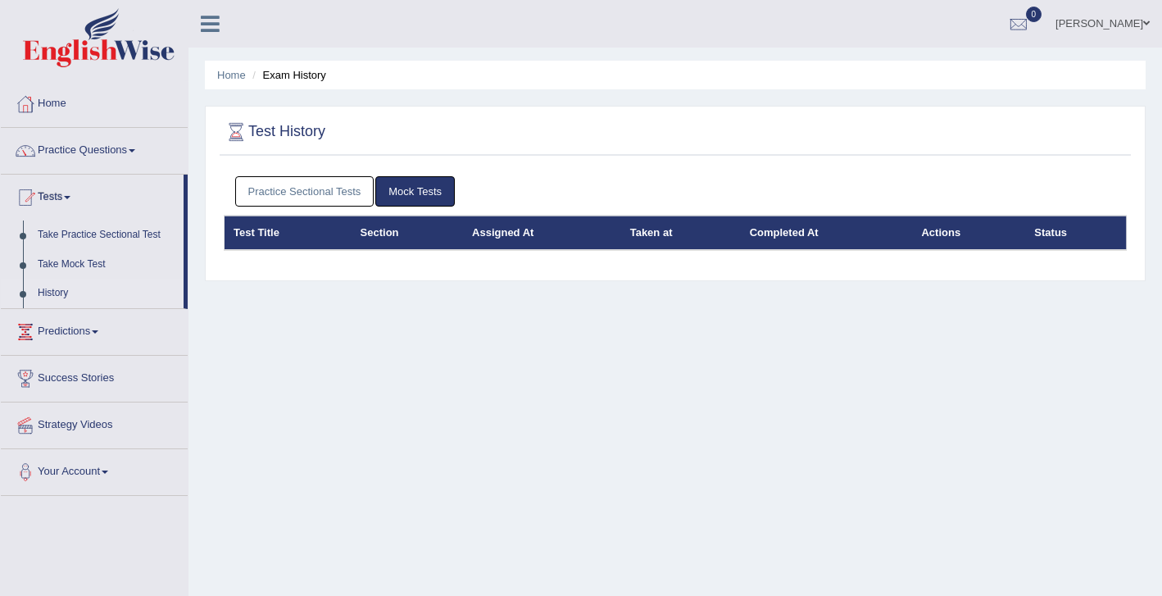
click at [285, 73] on li "Exam History" at bounding box center [287, 75] width 78 height 16
click at [288, 184] on link "Practice Sectional Tests" at bounding box center [304, 191] width 139 height 30
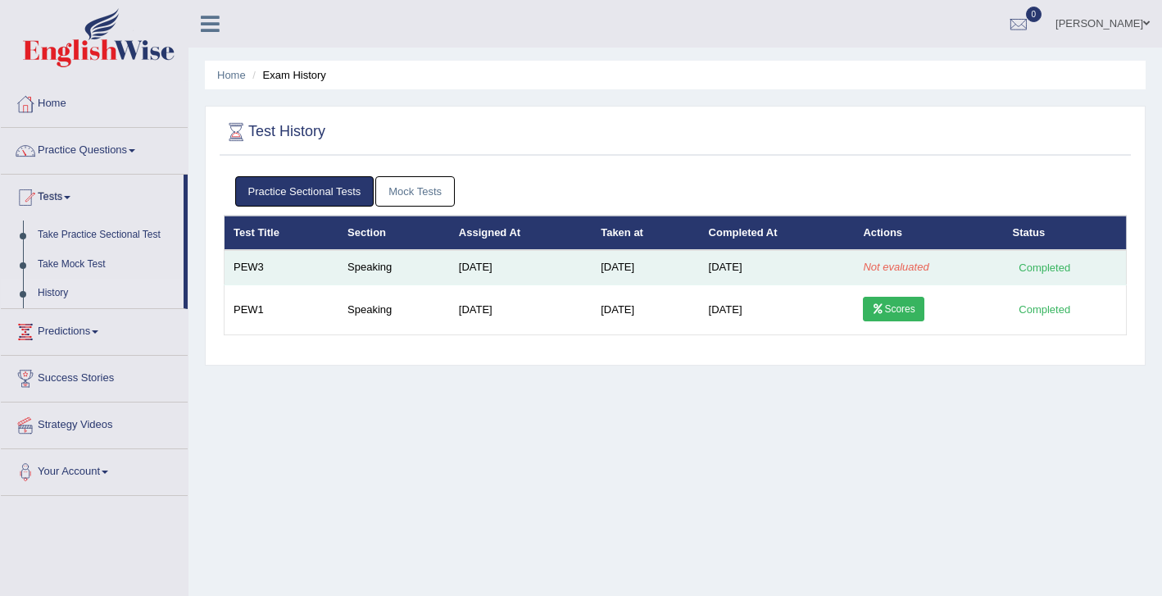
click at [869, 267] on em "Not evaluated" at bounding box center [896, 267] width 66 height 12
drag, startPoint x: 869, startPoint y: 267, endPoint x: 954, endPoint y: 270, distance: 84.4
click at [954, 270] on td "Not evaluated" at bounding box center [928, 267] width 149 height 34
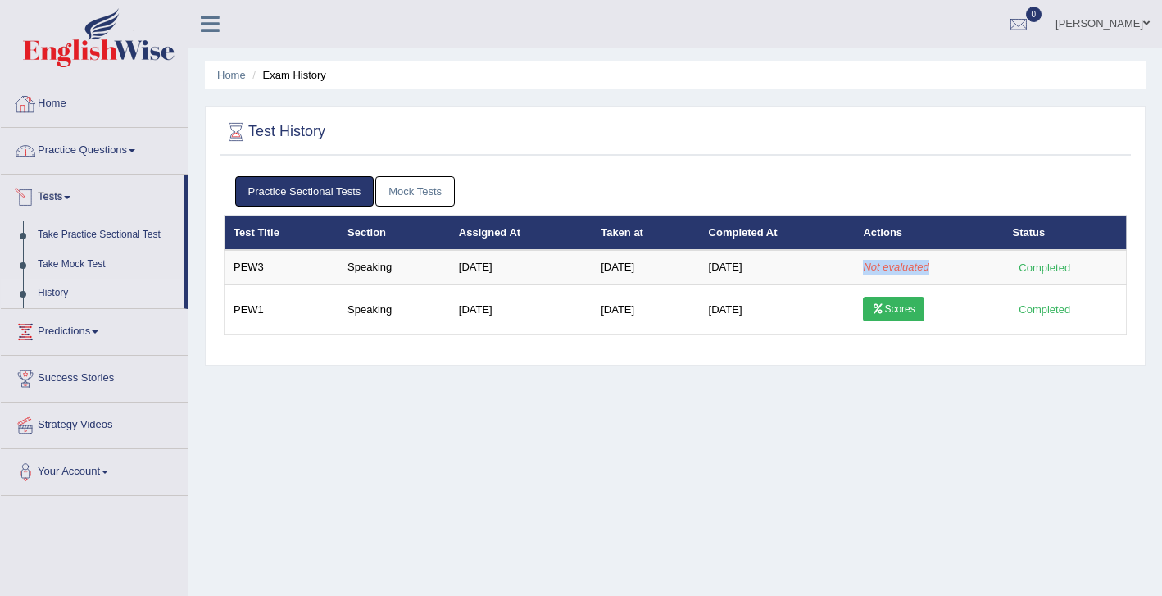
click at [66, 107] on link "Home" at bounding box center [94, 101] width 187 height 41
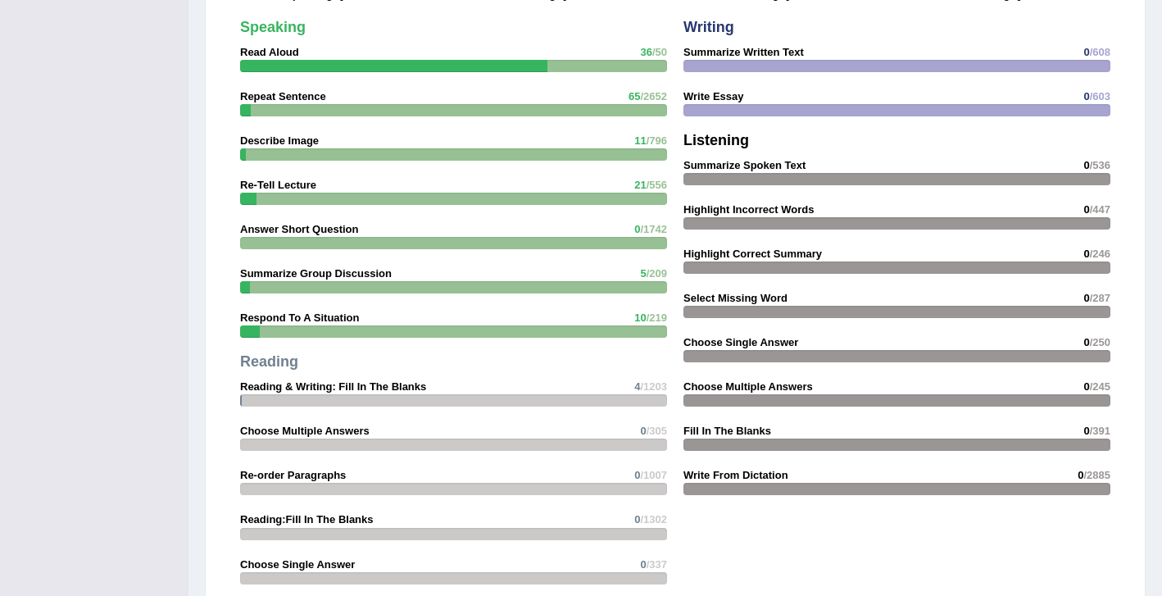
scroll to position [1816, 0]
